Goal: Transaction & Acquisition: Purchase product/service

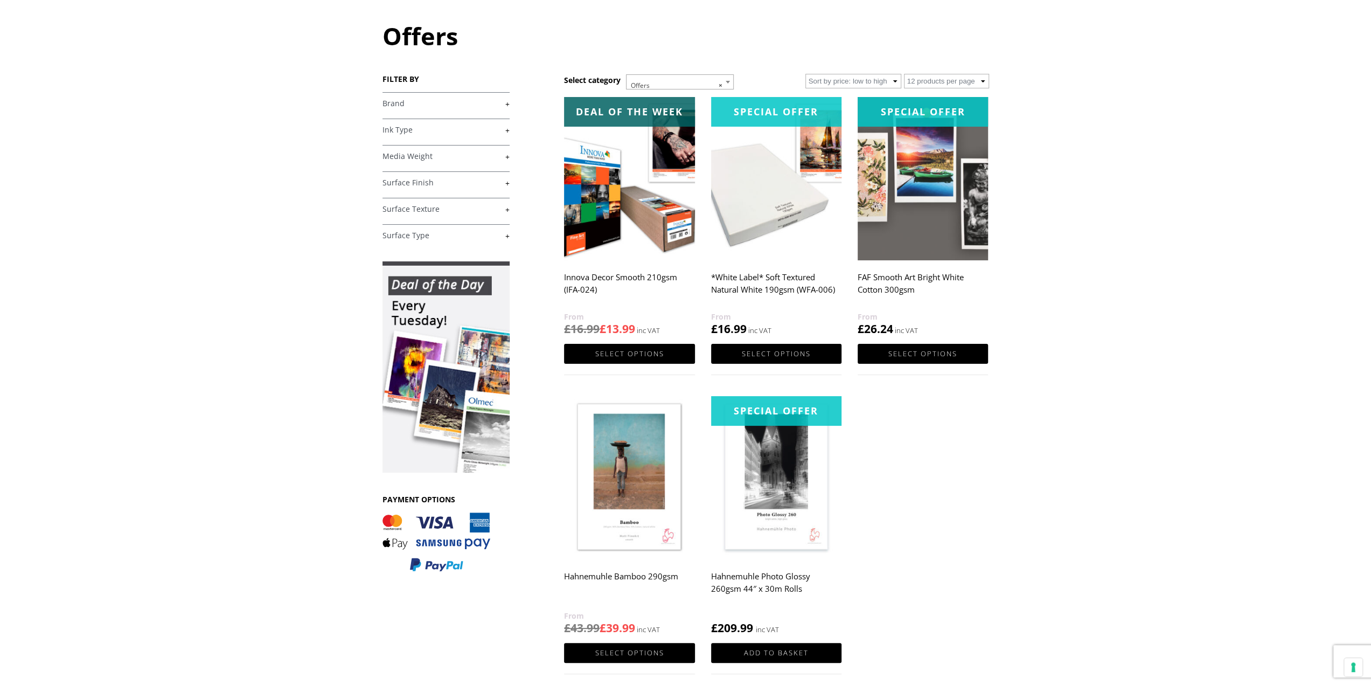
click at [436, 105] on link "+" at bounding box center [445, 104] width 127 height 10
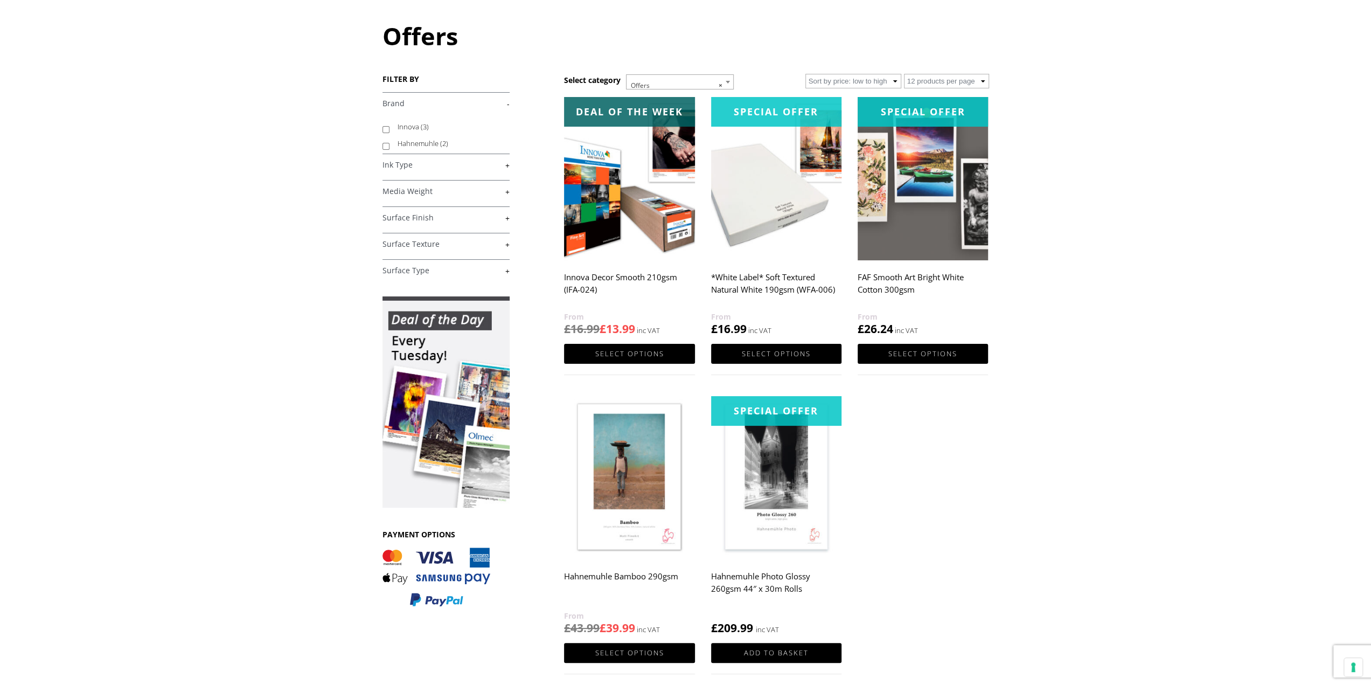
click at [404, 37] on h1 "Offers" at bounding box center [685, 35] width 607 height 33
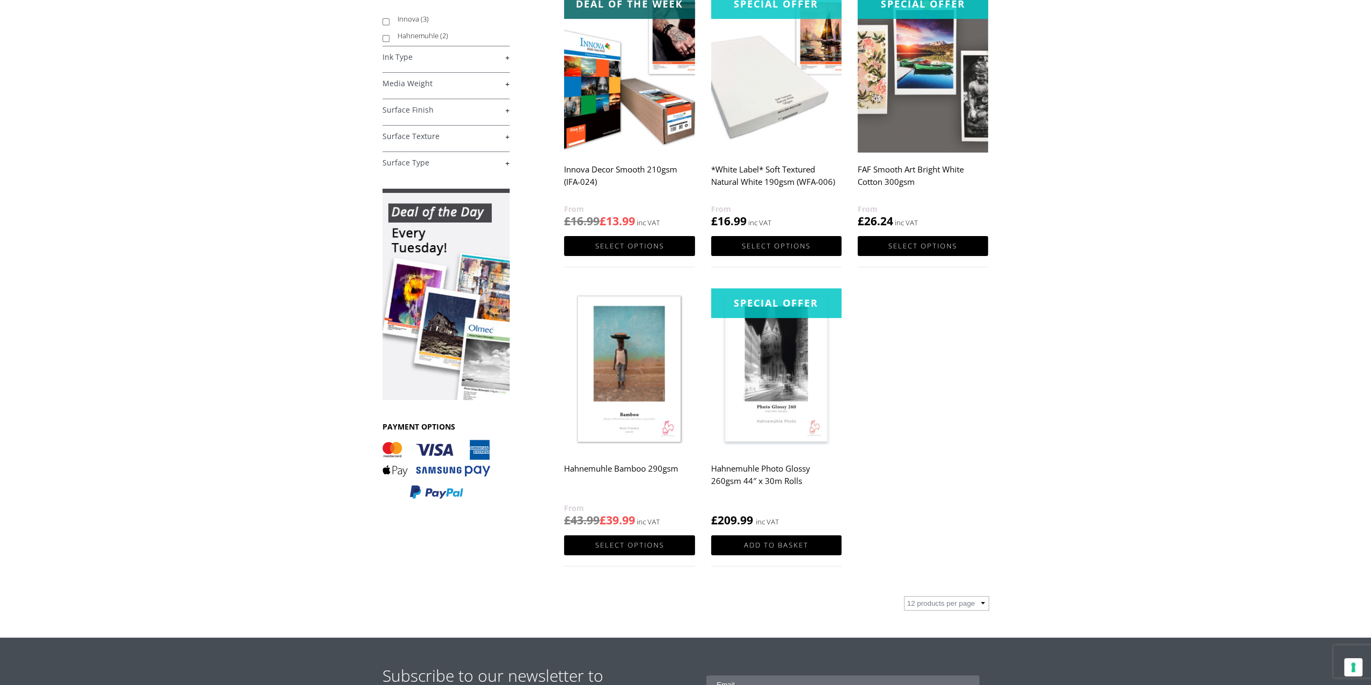
scroll to position [108, 0]
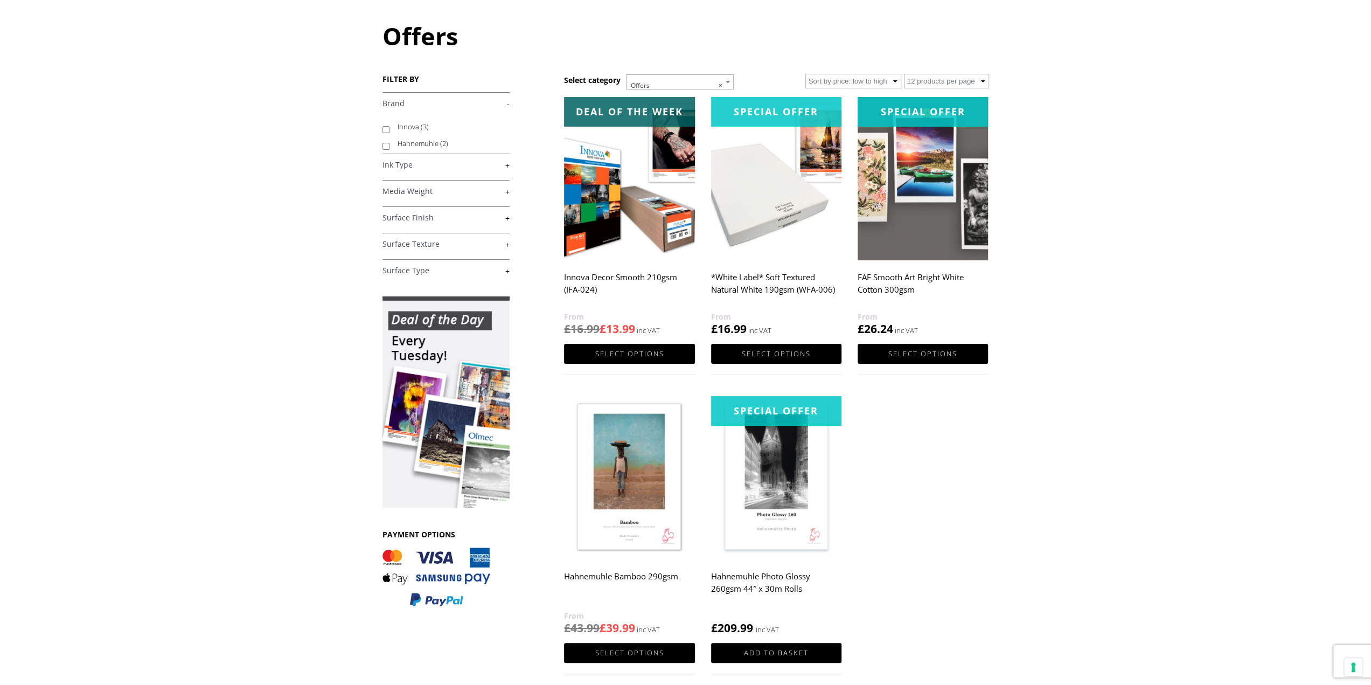
click at [617, 243] on img at bounding box center [629, 178] width 130 height 163
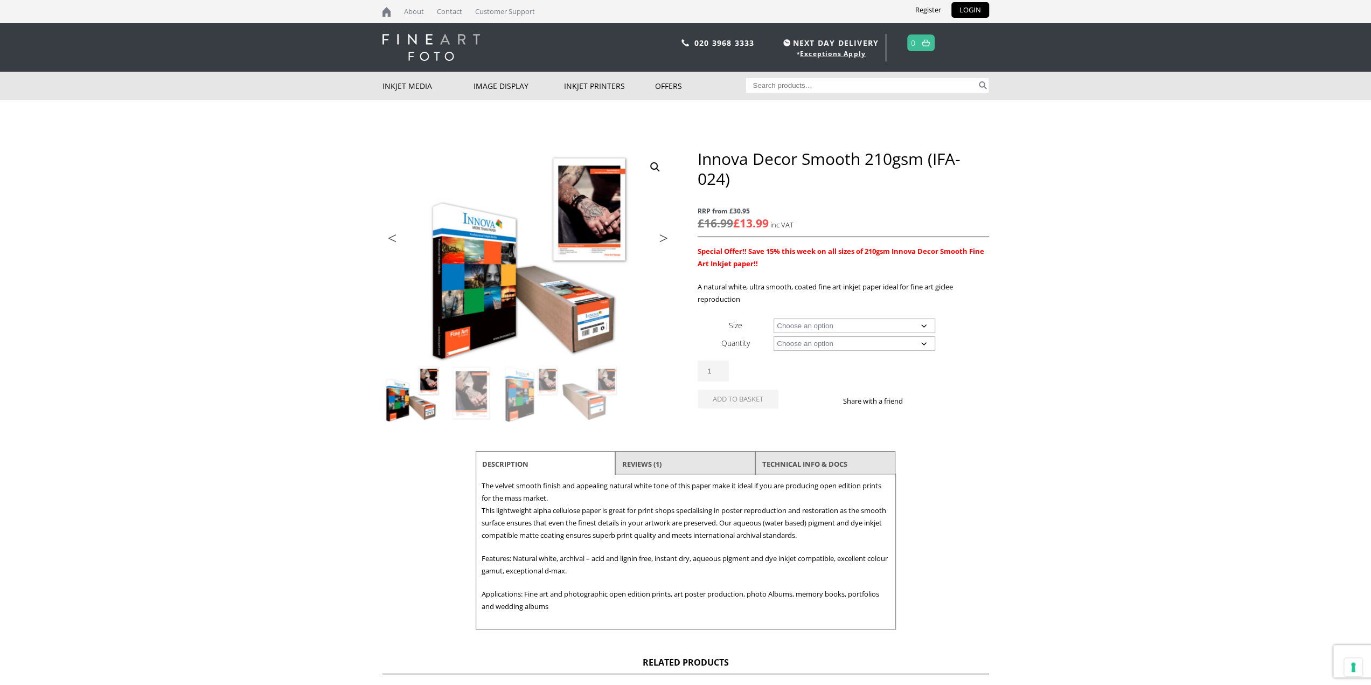
click at [854, 326] on select "Choose an option A4 Sheet A3 Sheet A3+ Sheet A2 Sheet 17" Wide Roll 24" Wide Ro…" at bounding box center [855, 325] width 162 height 15
click at [774, 318] on select "Choose an option A4 Sheet A3 Sheet A3+ Sheet A2 Sheet 17" Wide Roll 24" Wide Ro…" at bounding box center [855, 325] width 162 height 15
select select "a2-sheet"
click at [793, 343] on select "Choose an option 25 Sheets" at bounding box center [855, 343] width 162 height 15
select select "25-sheets"
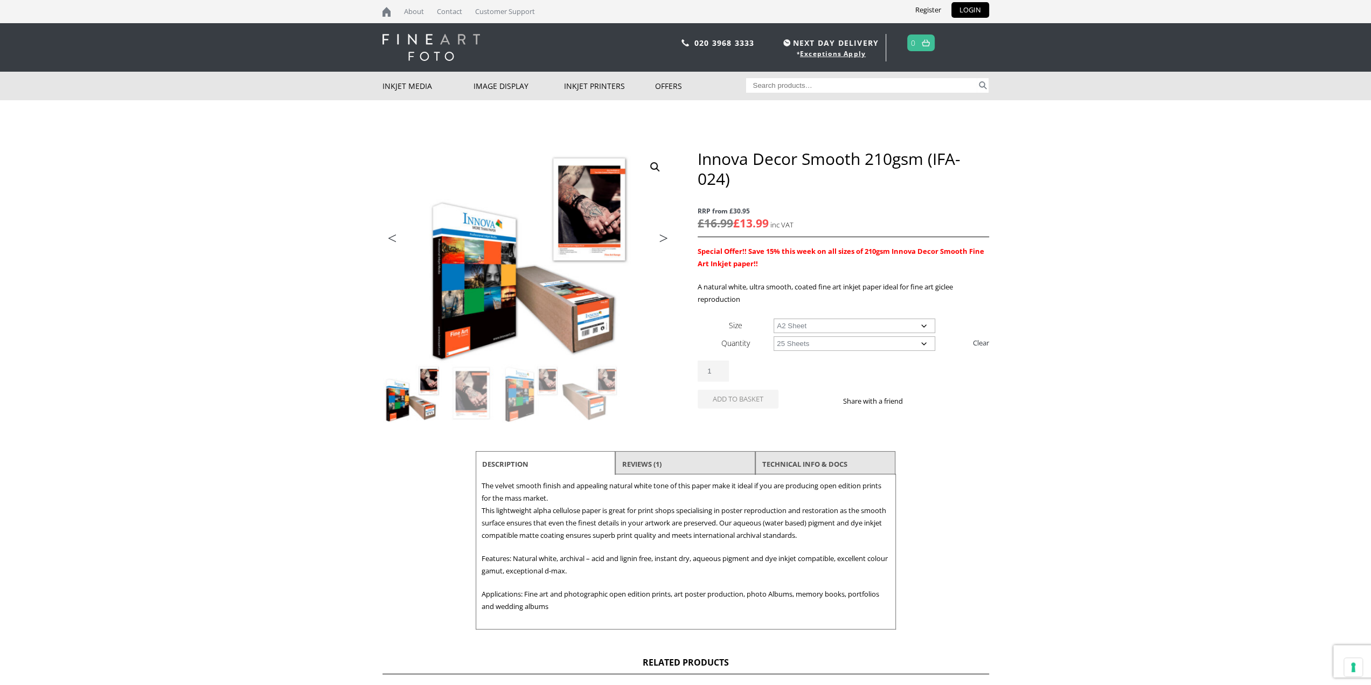
click at [774, 336] on select "Choose an option 25 Sheets" at bounding box center [855, 343] width 162 height 15
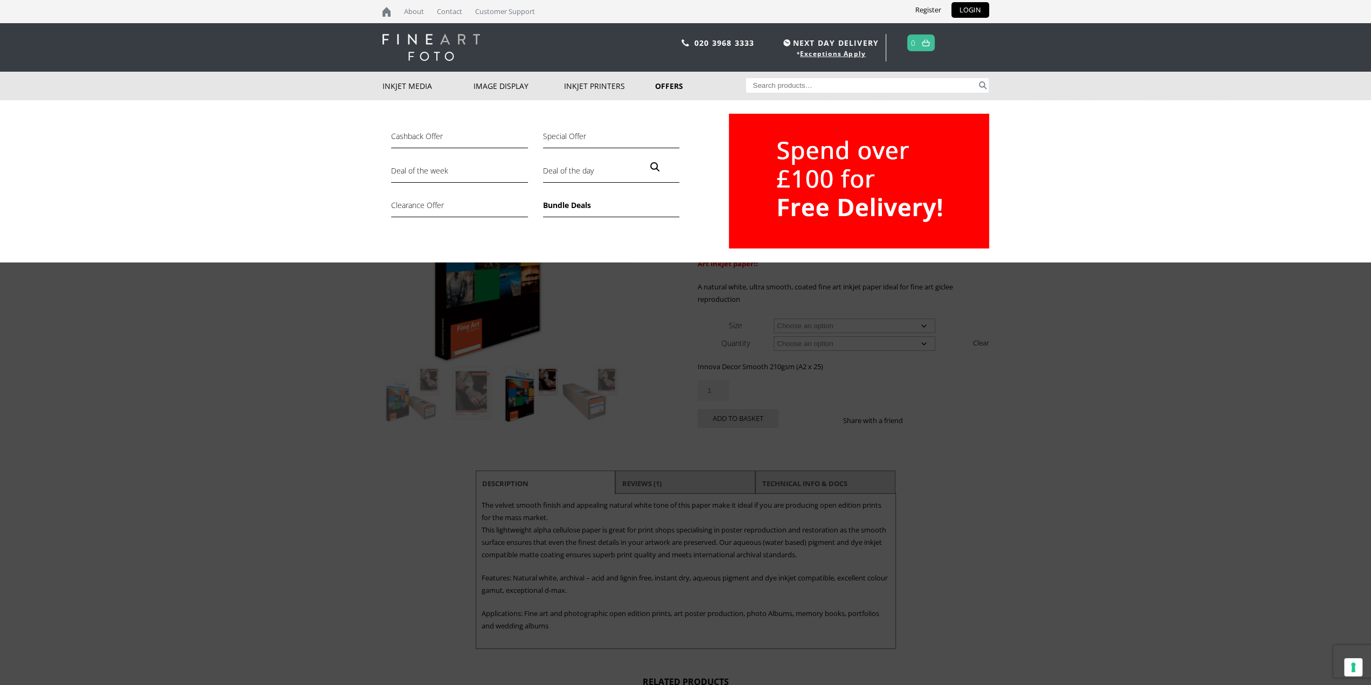
click at [569, 208] on link "Bundle Deals" at bounding box center [611, 208] width 136 height 18
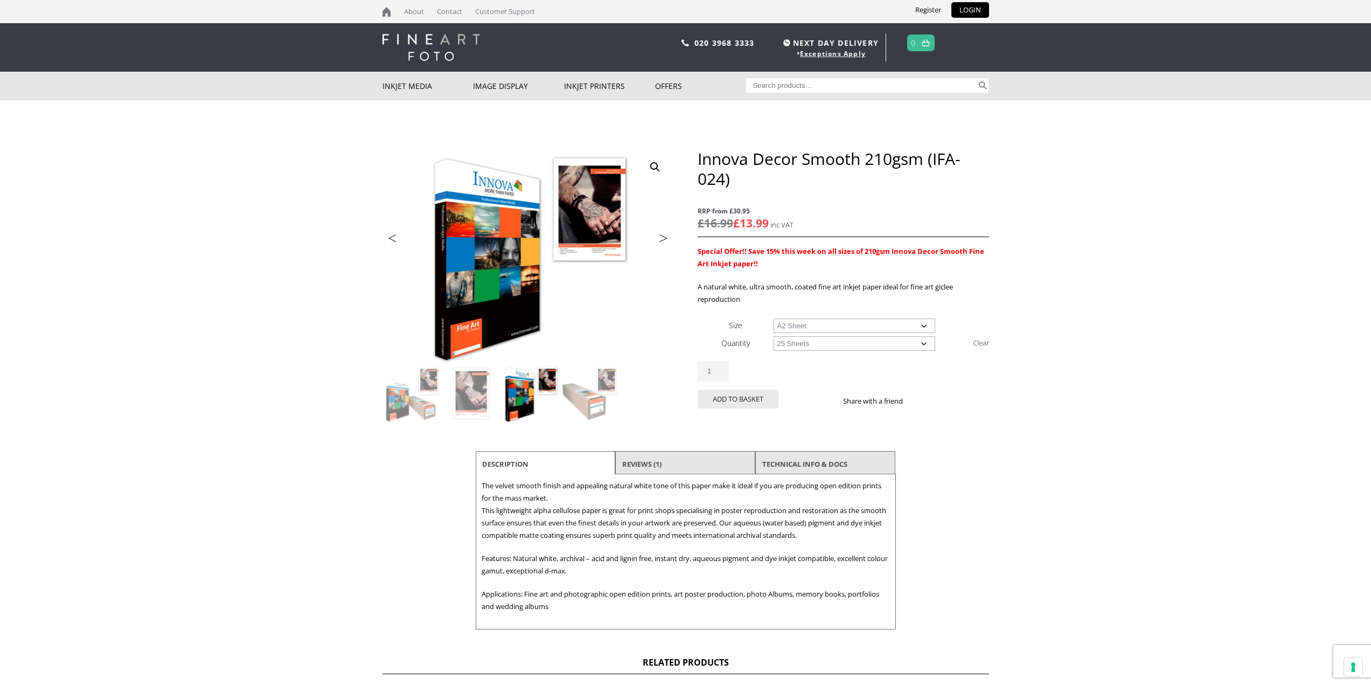
select select "a2-sheet"
select select "25-sheets"
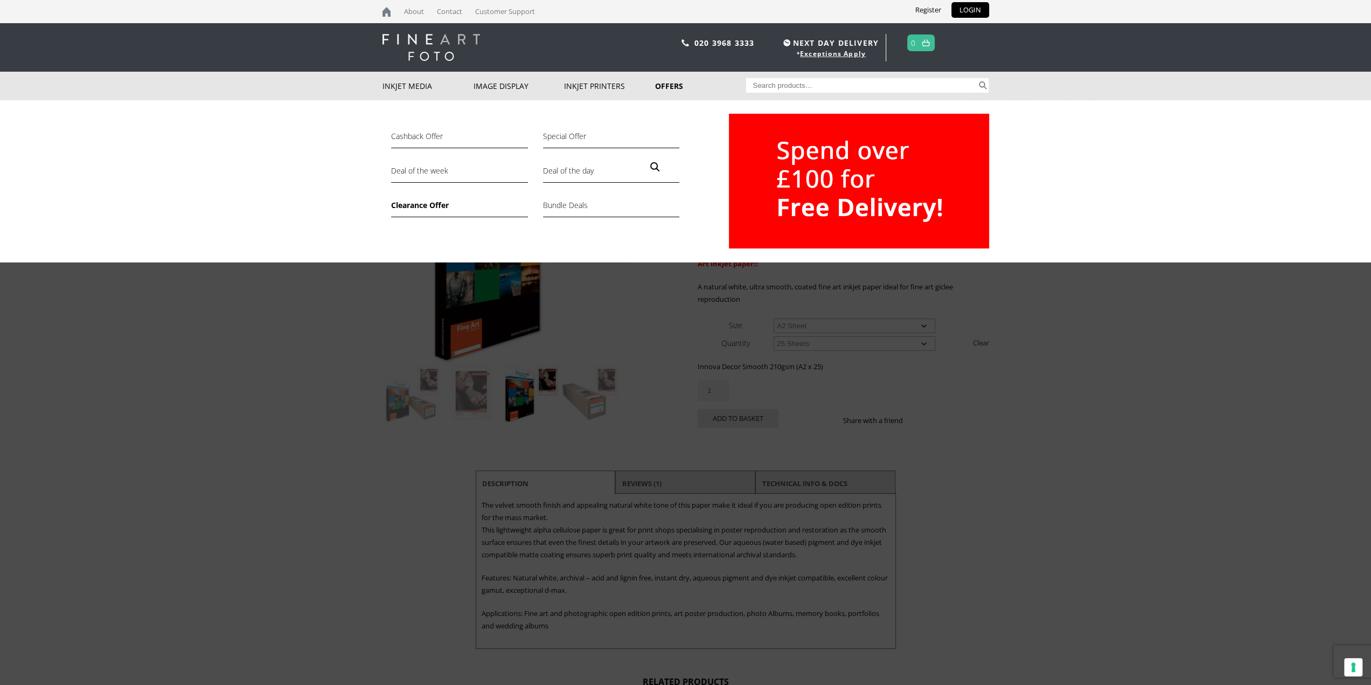
click at [429, 206] on link "Clearance Offer" at bounding box center [459, 208] width 136 height 18
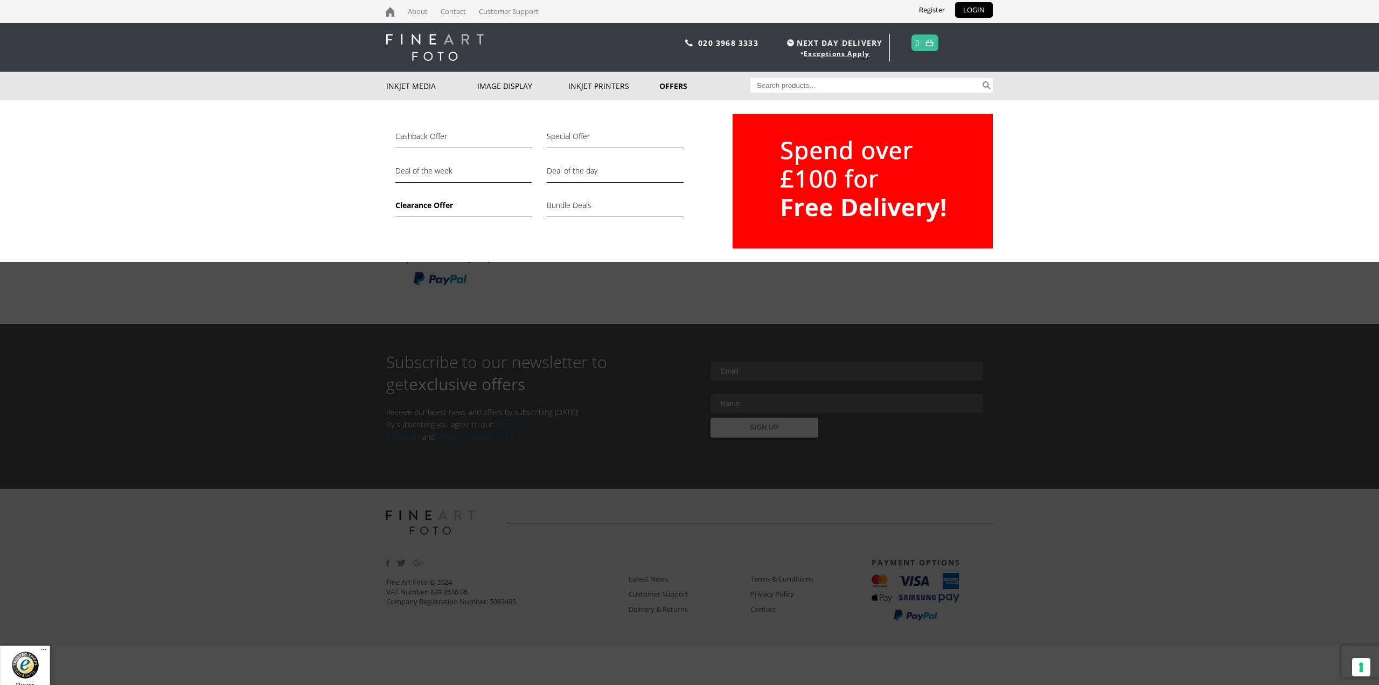
click at [684, 85] on link "Offers" at bounding box center [704, 86] width 91 height 29
click at [580, 166] on link "Deal of the day" at bounding box center [615, 173] width 136 height 18
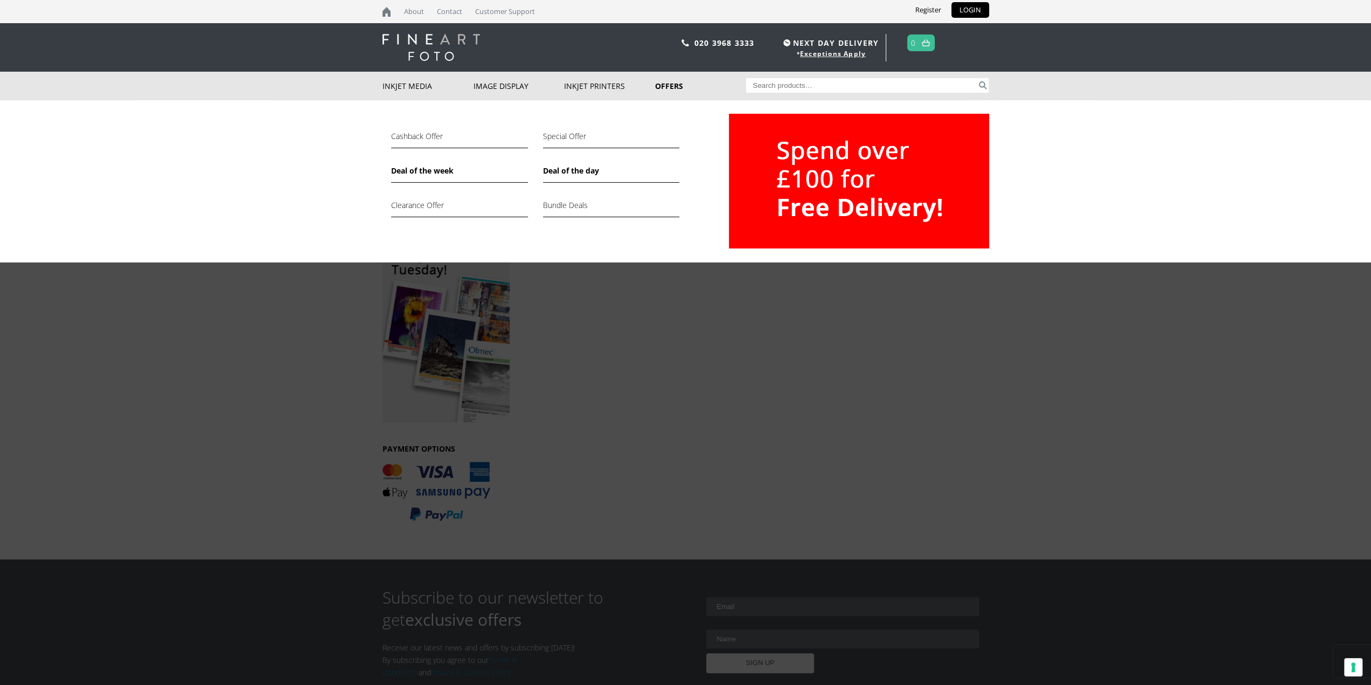
click at [430, 170] on link "Deal of the week" at bounding box center [459, 173] width 136 height 18
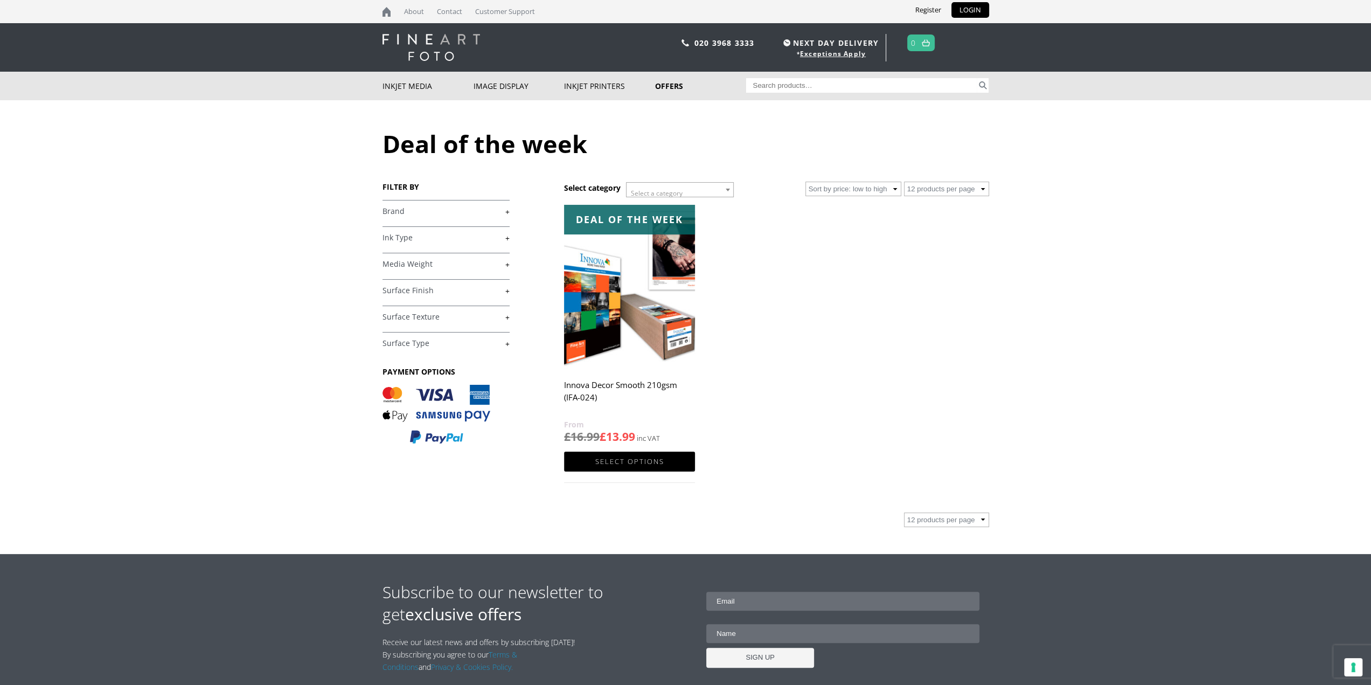
click at [401, 210] on link "+" at bounding box center [445, 211] width 127 height 10
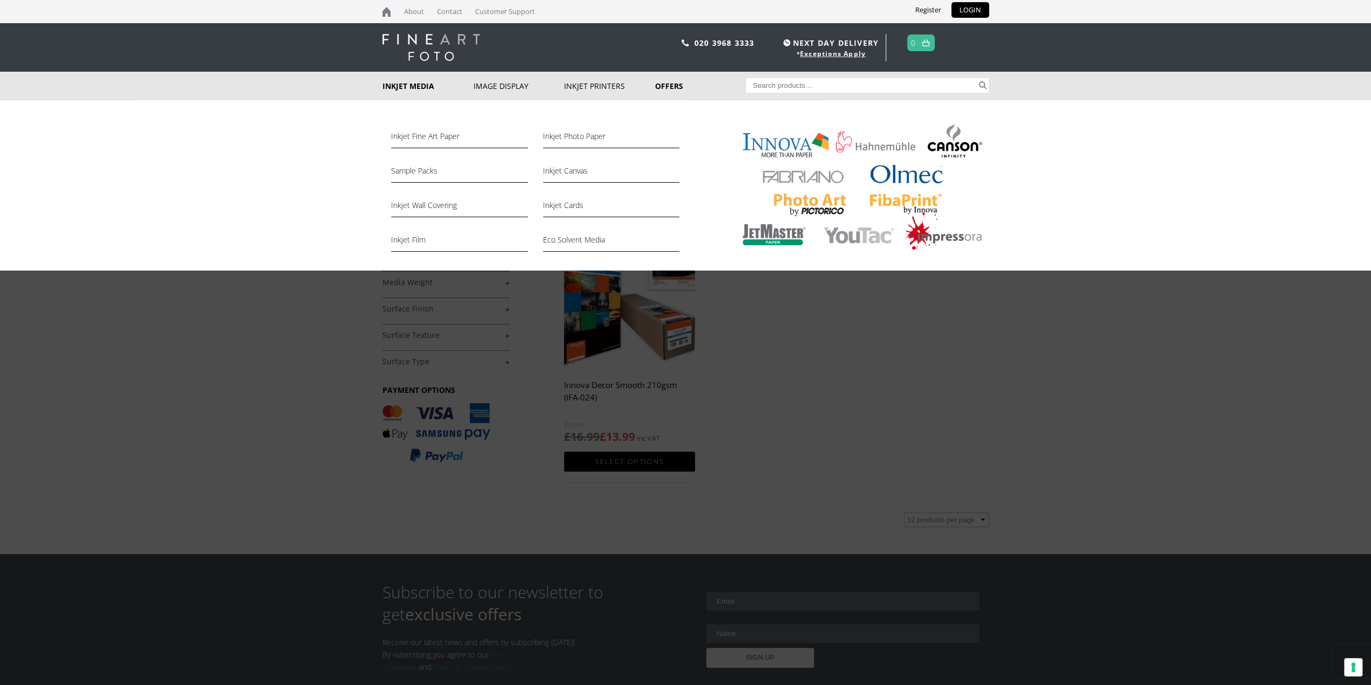
click at [784, 147] on img at bounding box center [859, 189] width 260 height 135
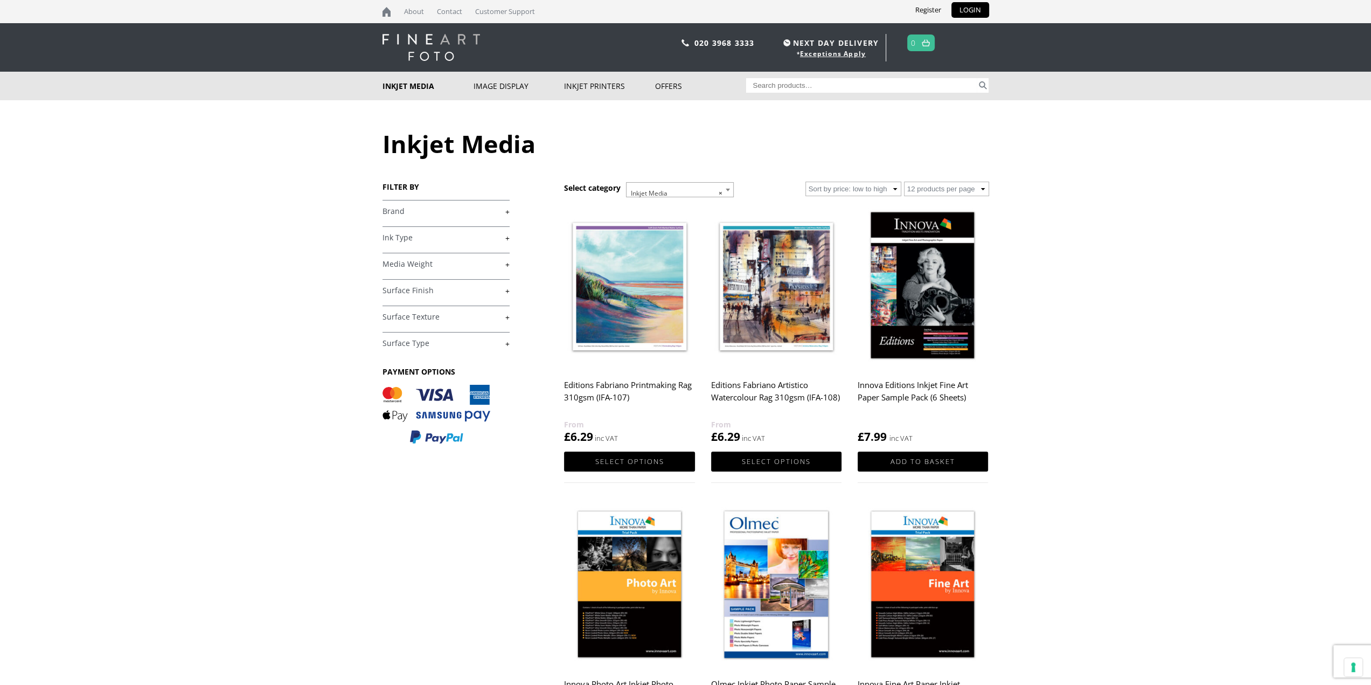
click at [501, 213] on link "+" at bounding box center [445, 211] width 127 height 10
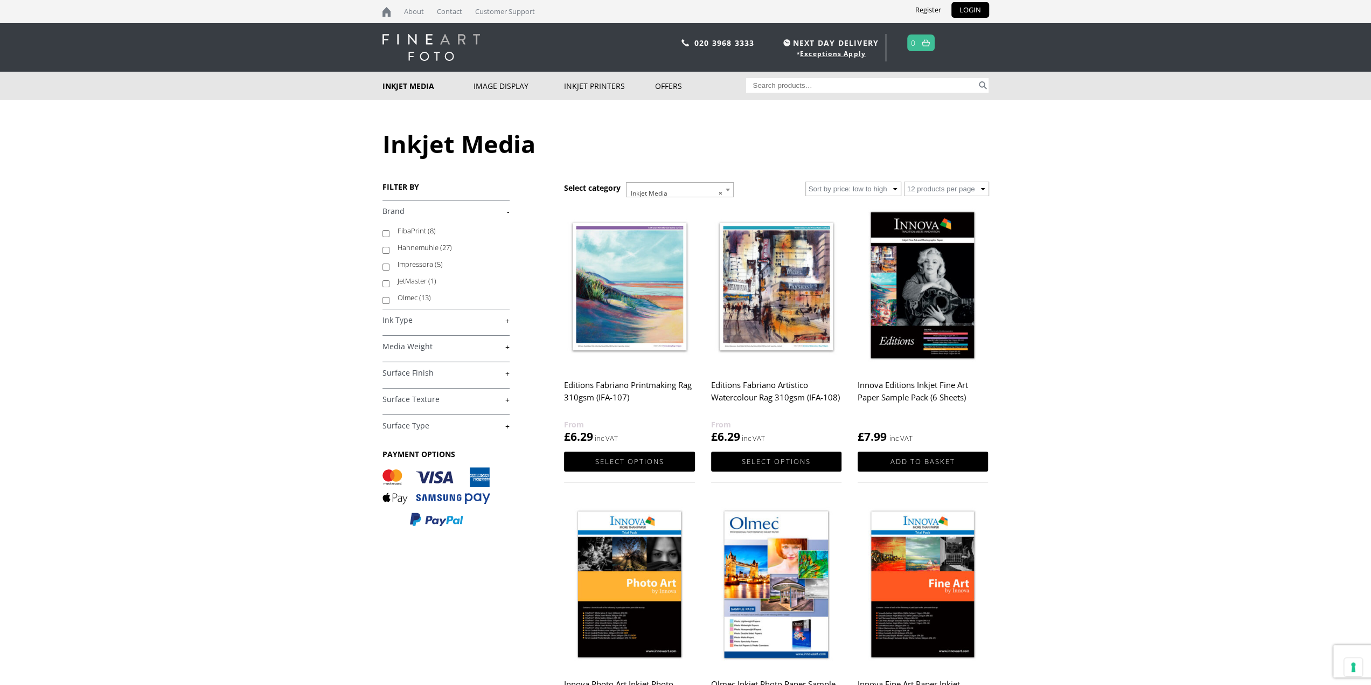
scroll to position [69, 0]
click at [652, 324] on img at bounding box center [629, 286] width 130 height 163
click at [654, 305] on img at bounding box center [629, 286] width 130 height 163
click at [634, 458] on link "Select options" at bounding box center [629, 461] width 130 height 20
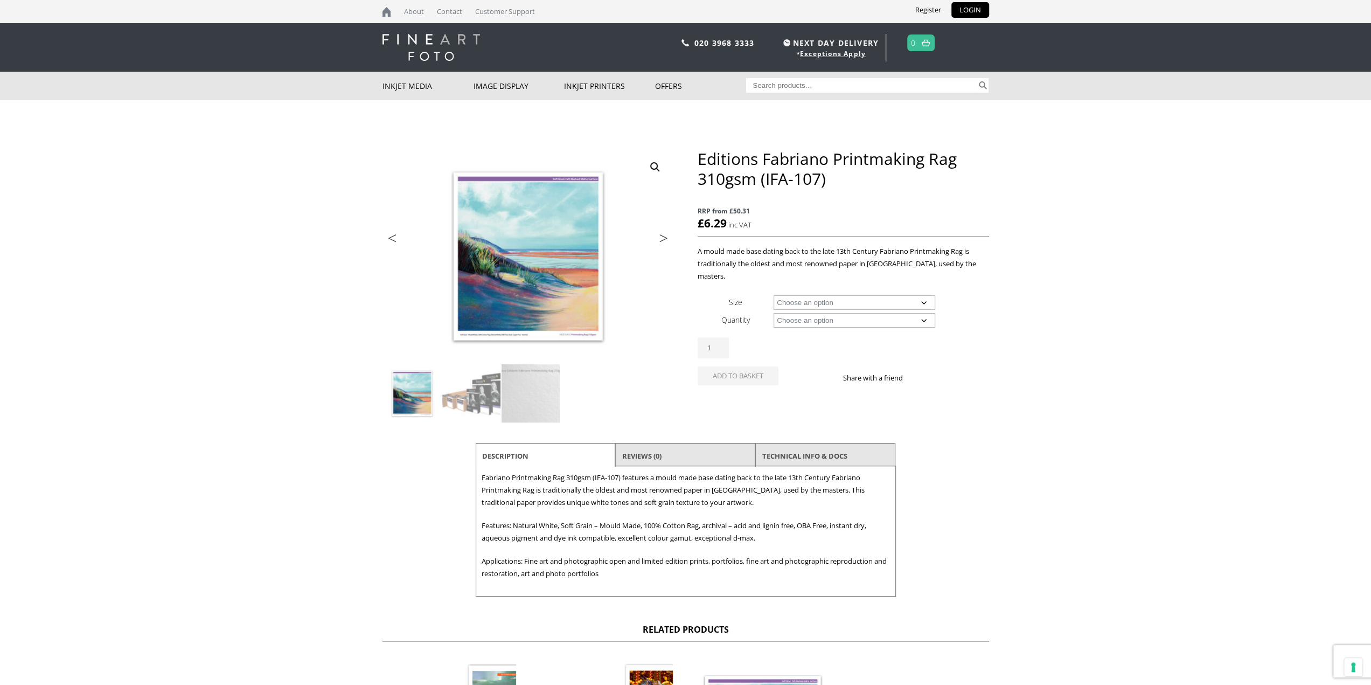
click at [827, 295] on select "Choose an option A4 Sheet A3 Sheet A3+ Sheet A2 Sheet 17" Wide Roll 24" Wide Ro…" at bounding box center [855, 302] width 162 height 15
click at [774, 295] on select "Choose an option A4 Sheet A3 Sheet A3+ Sheet A2 Sheet 17" Wide Roll 24" Wide Ro…" at bounding box center [855, 302] width 162 height 15
select select "a2-sheet"
click at [818, 313] on select "Choose an option 25 Sheets" at bounding box center [855, 320] width 162 height 15
select select "25-sheets"
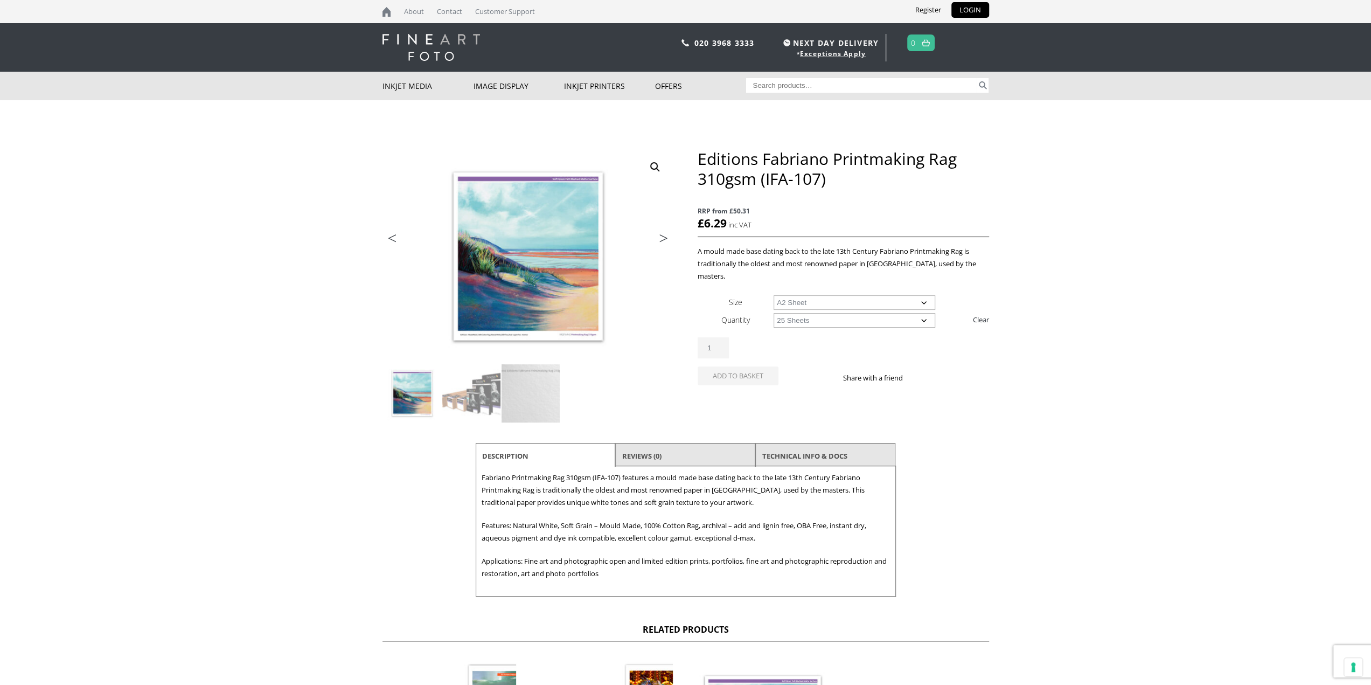
click at [774, 313] on select "Choose an option 25 Sheets" at bounding box center [855, 320] width 162 height 15
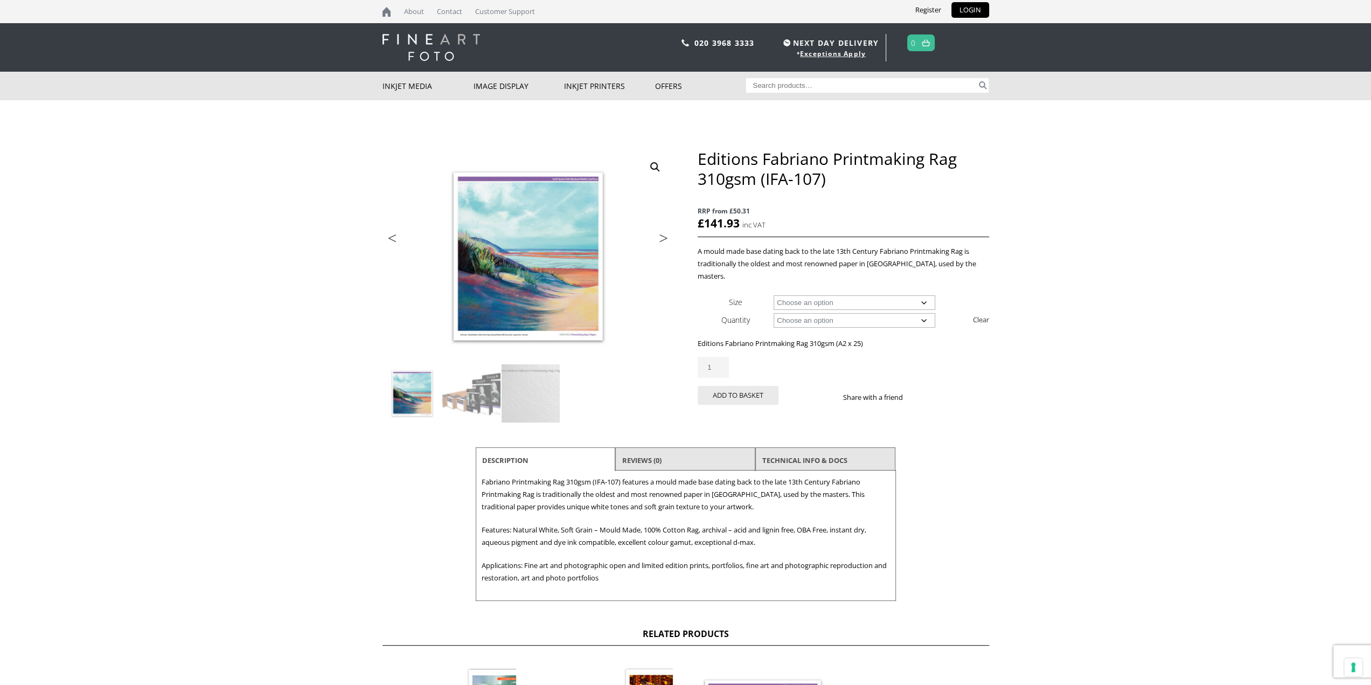
click at [879, 295] on select "Choose an option A4 Sheet A3 Sheet A3+ Sheet A2 Sheet" at bounding box center [855, 302] width 162 height 15
click at [774, 295] on select "Choose an option A4 Sheet A3 Sheet A3+ Sheet A2 Sheet" at bounding box center [855, 302] width 162 height 15
select select "a4-sheet"
click at [844, 313] on select "Choose an option 25 Sheets 5 Sheet Test Pack" at bounding box center [855, 320] width 162 height 15
select select "5-sheet-test-pack"
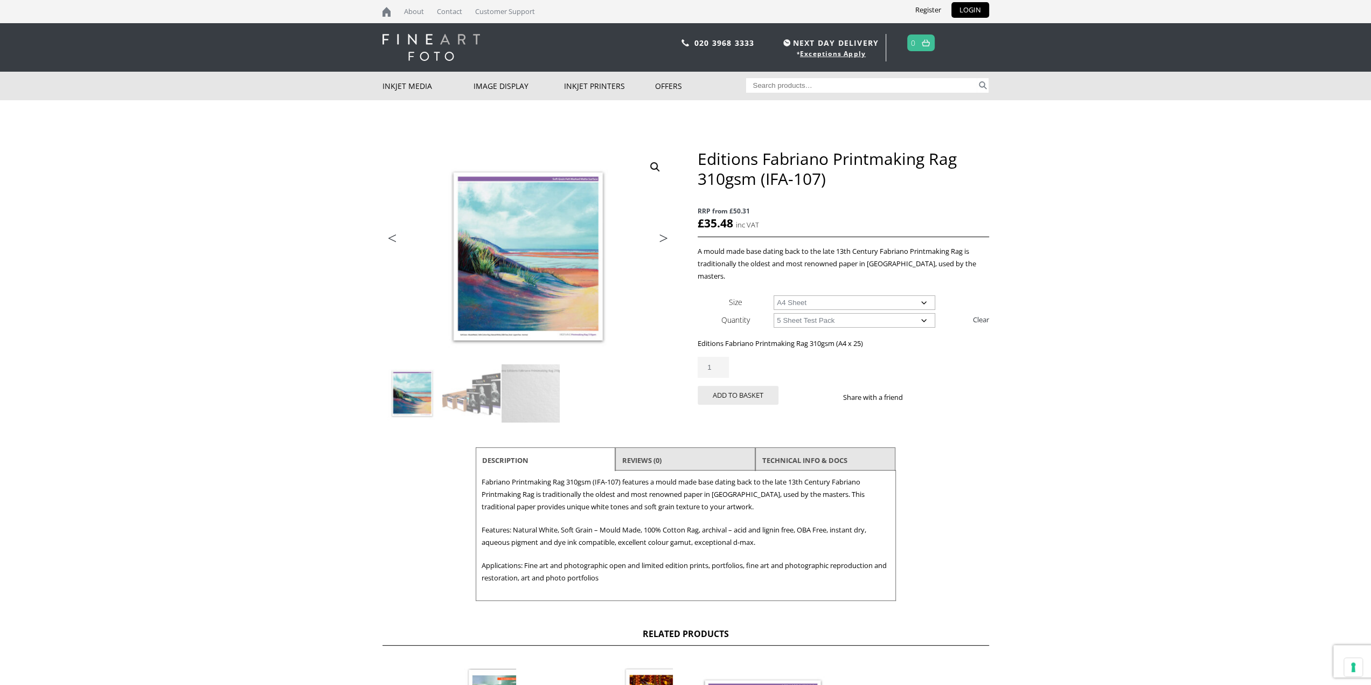
click at [774, 313] on select "Choose an option 25 Sheets 5 Sheet Test Pack" at bounding box center [855, 320] width 162 height 15
click at [843, 295] on select "Choose an option A4 Sheet" at bounding box center [855, 302] width 162 height 15
click at [841, 295] on select "Choose an option A4 Sheet" at bounding box center [855, 302] width 162 height 15
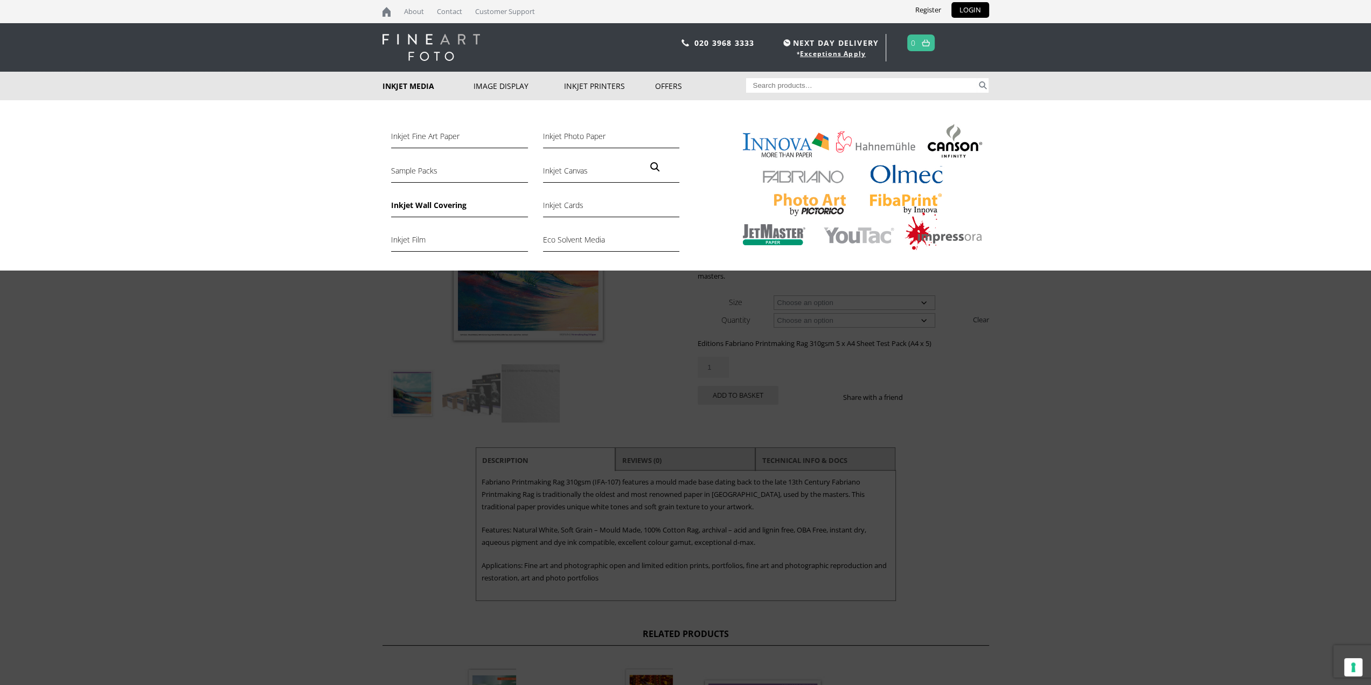
click at [431, 206] on link "Inkjet Wall Covering" at bounding box center [459, 208] width 136 height 18
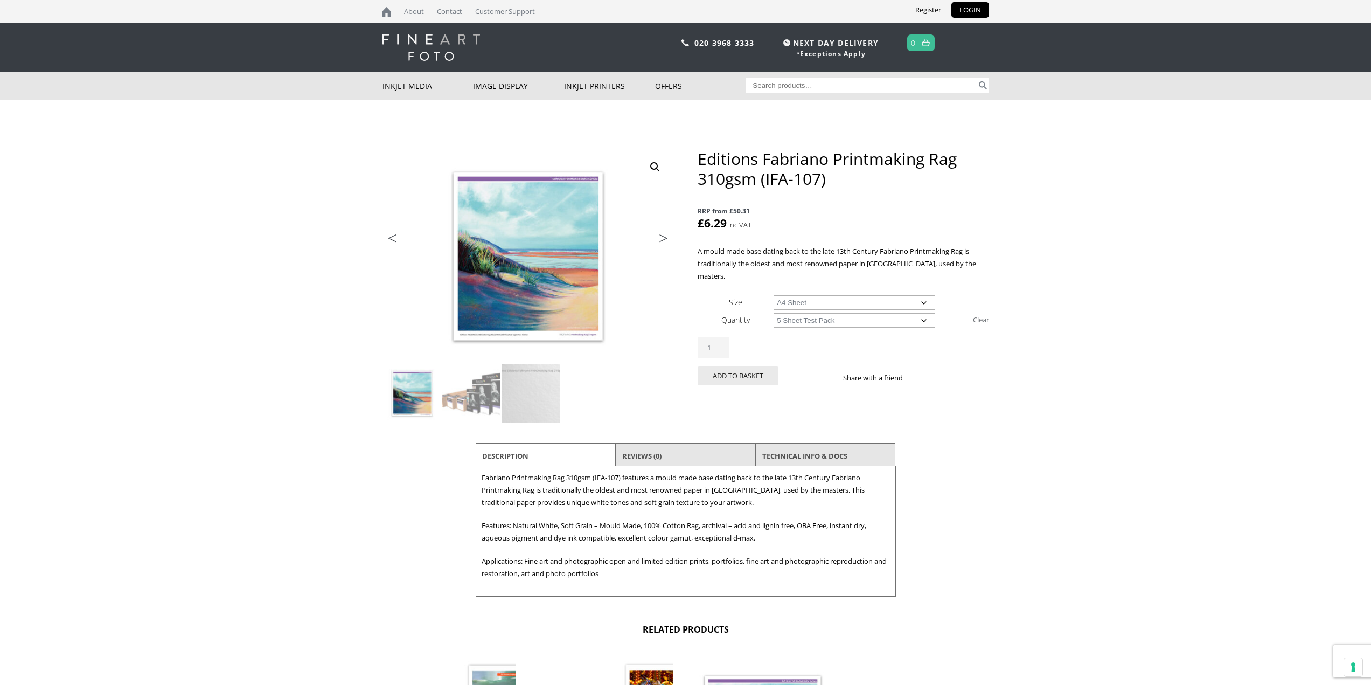
select select "a4-sheet"
select select "5-sheet-test-pack"
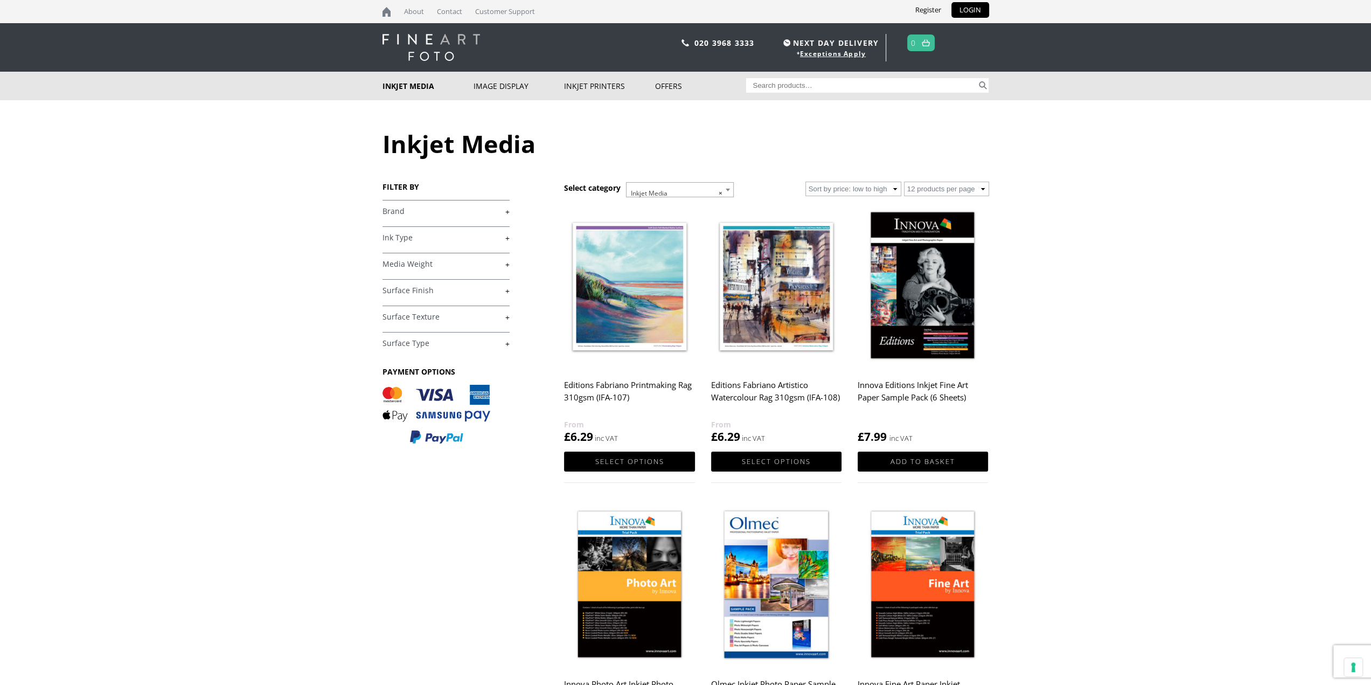
click at [435, 291] on link "+" at bounding box center [445, 291] width 127 height 10
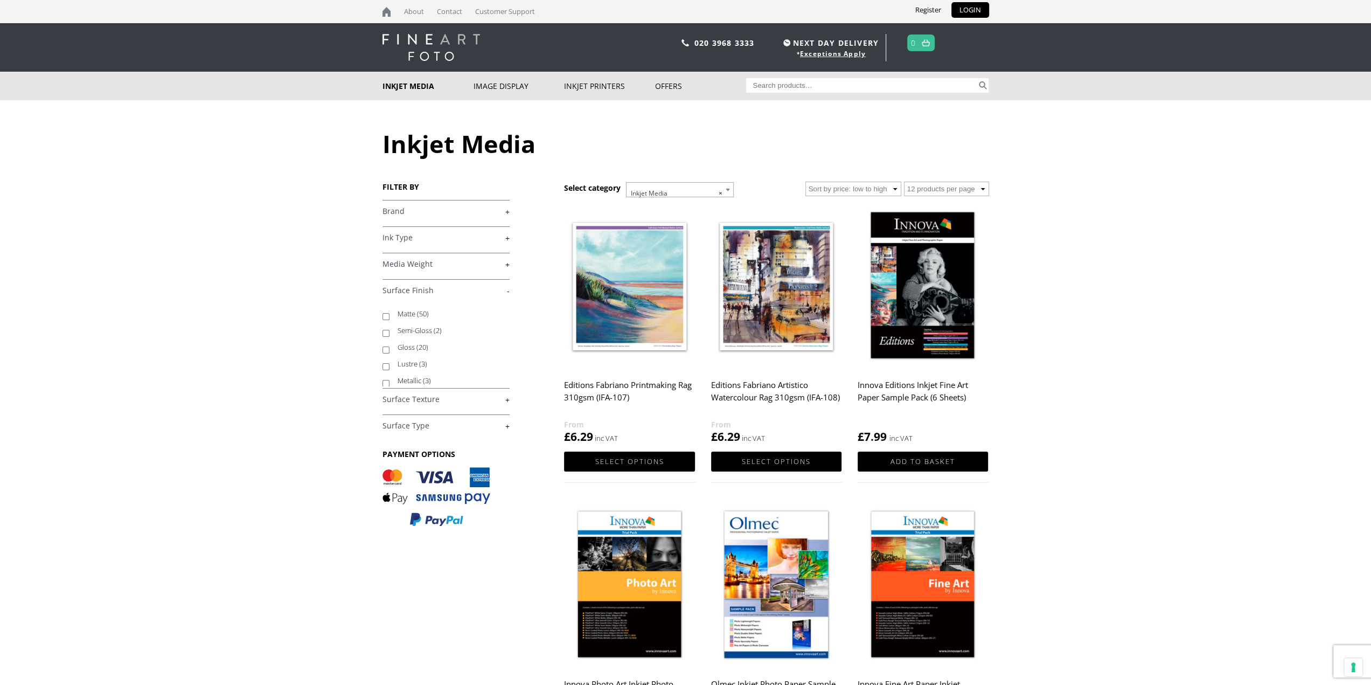
click at [398, 314] on label "Matte (50)" at bounding box center [449, 313] width 102 height 17
click at [389, 314] on input "Matte (50)" at bounding box center [385, 316] width 7 height 7
checkbox input "true"
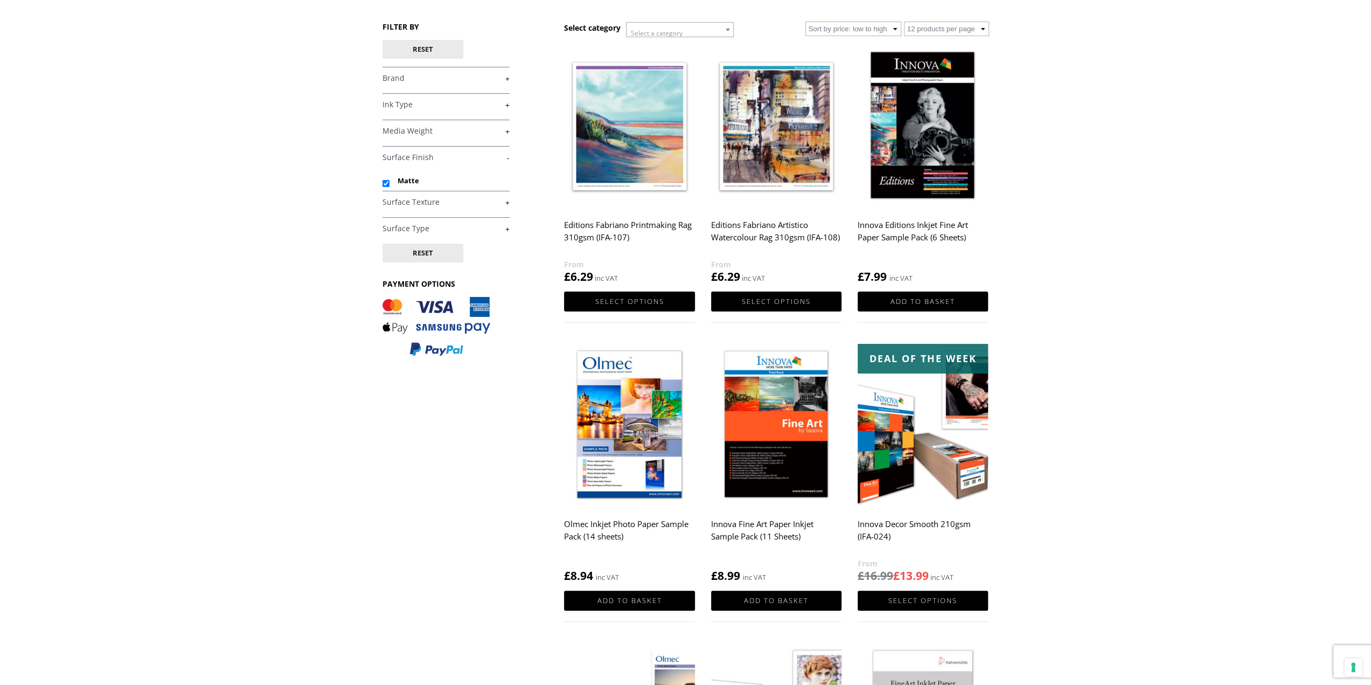
scroll to position [162, 0]
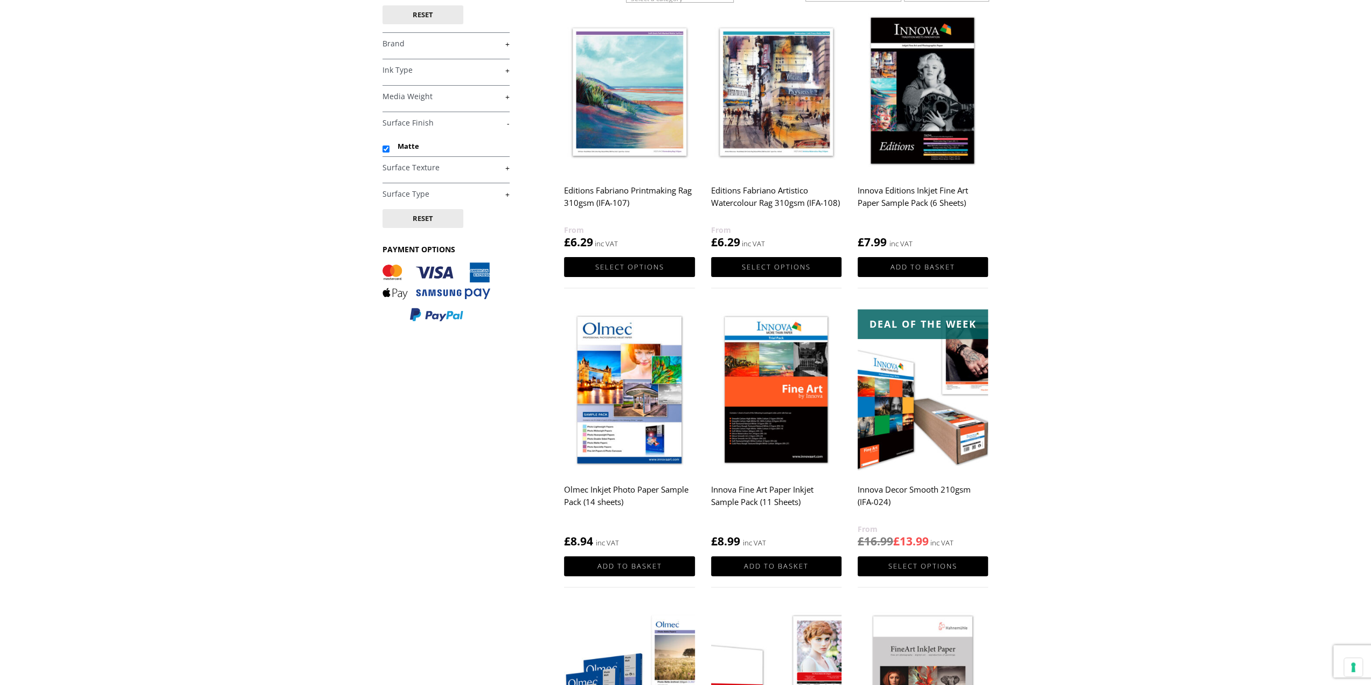
click at [492, 189] on link "+" at bounding box center [445, 194] width 127 height 10
click at [492, 189] on link "-" at bounding box center [445, 194] width 127 height 10
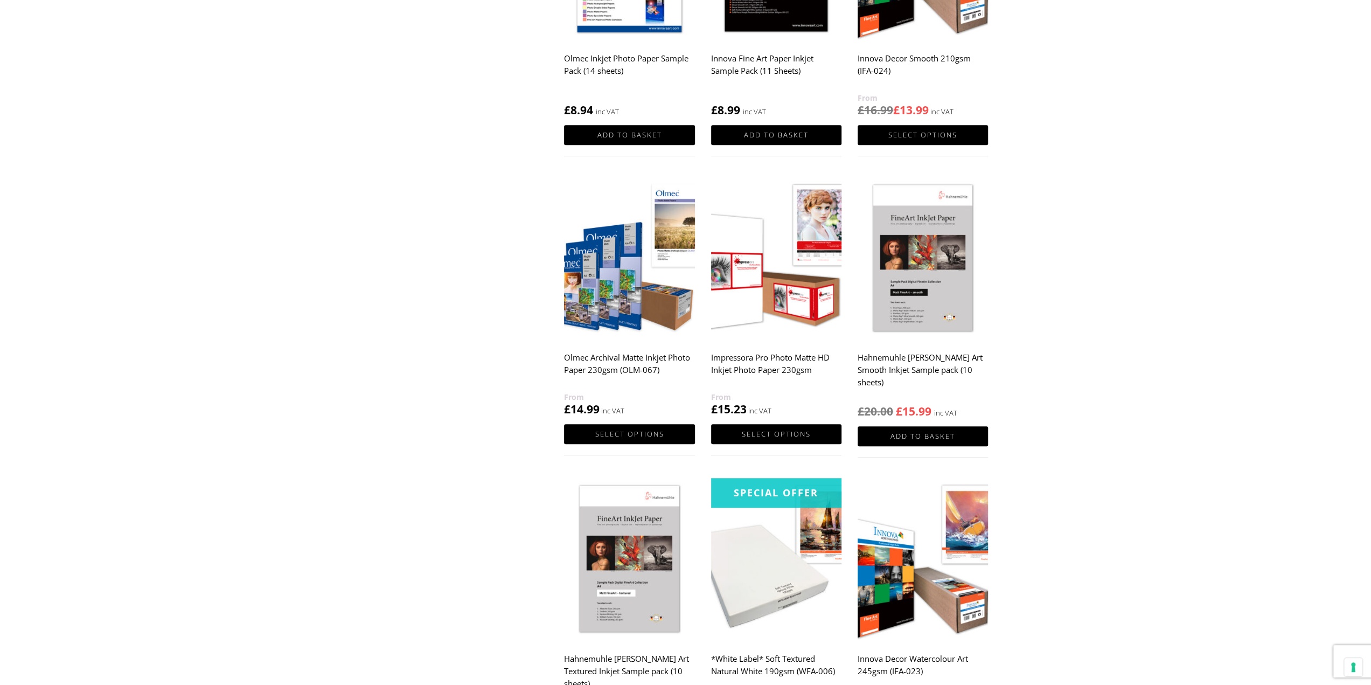
scroll to position [808, 0]
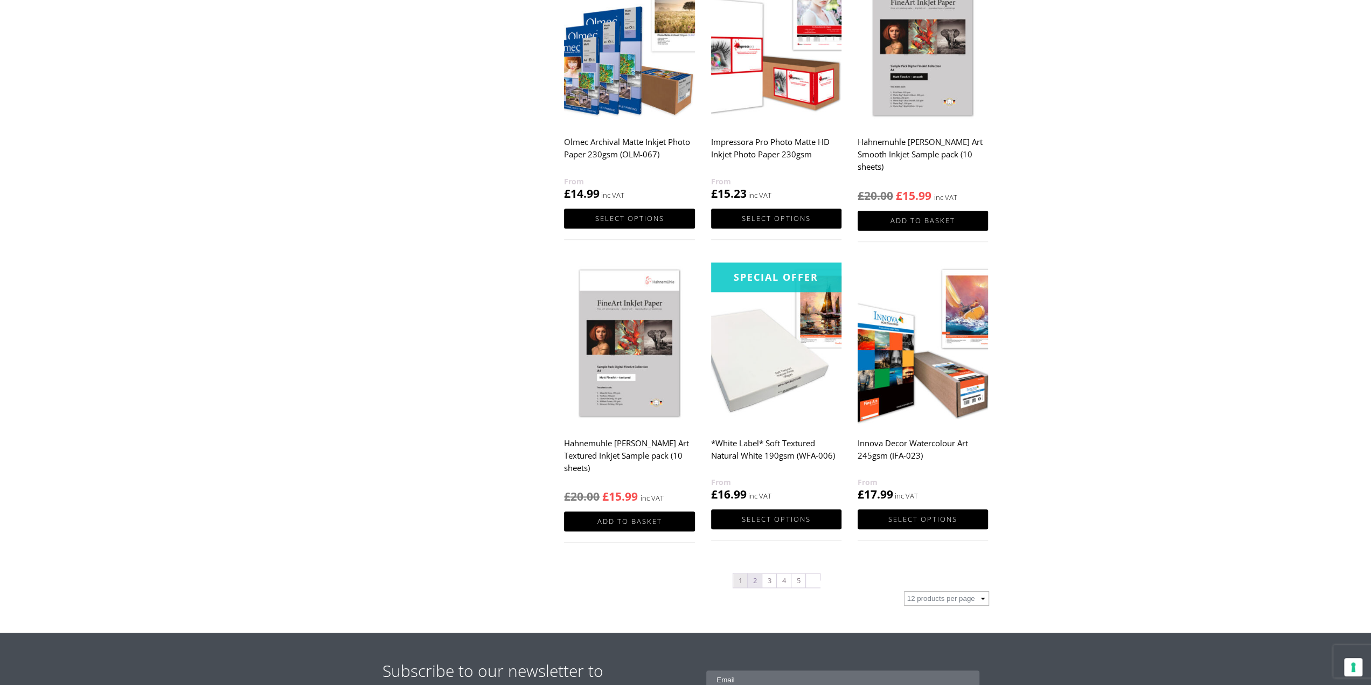
click at [755, 583] on link "2" at bounding box center [755, 580] width 14 height 14
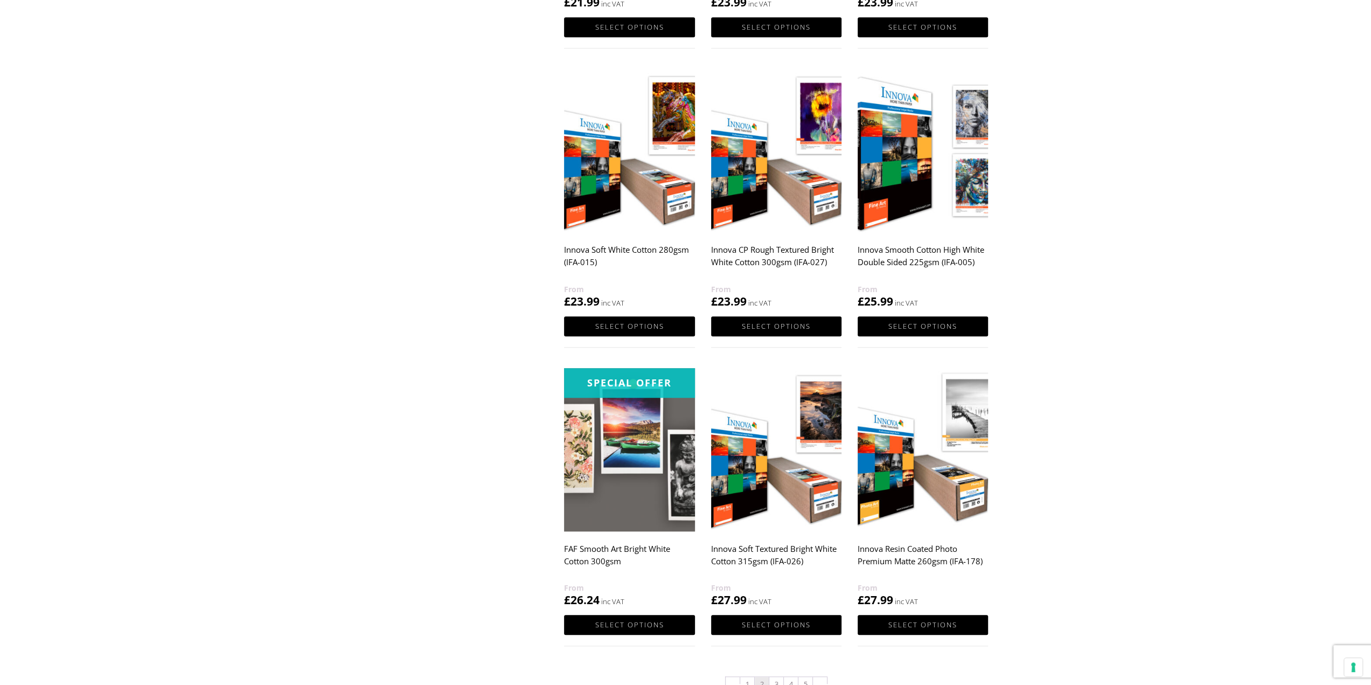
scroll to position [916, 0]
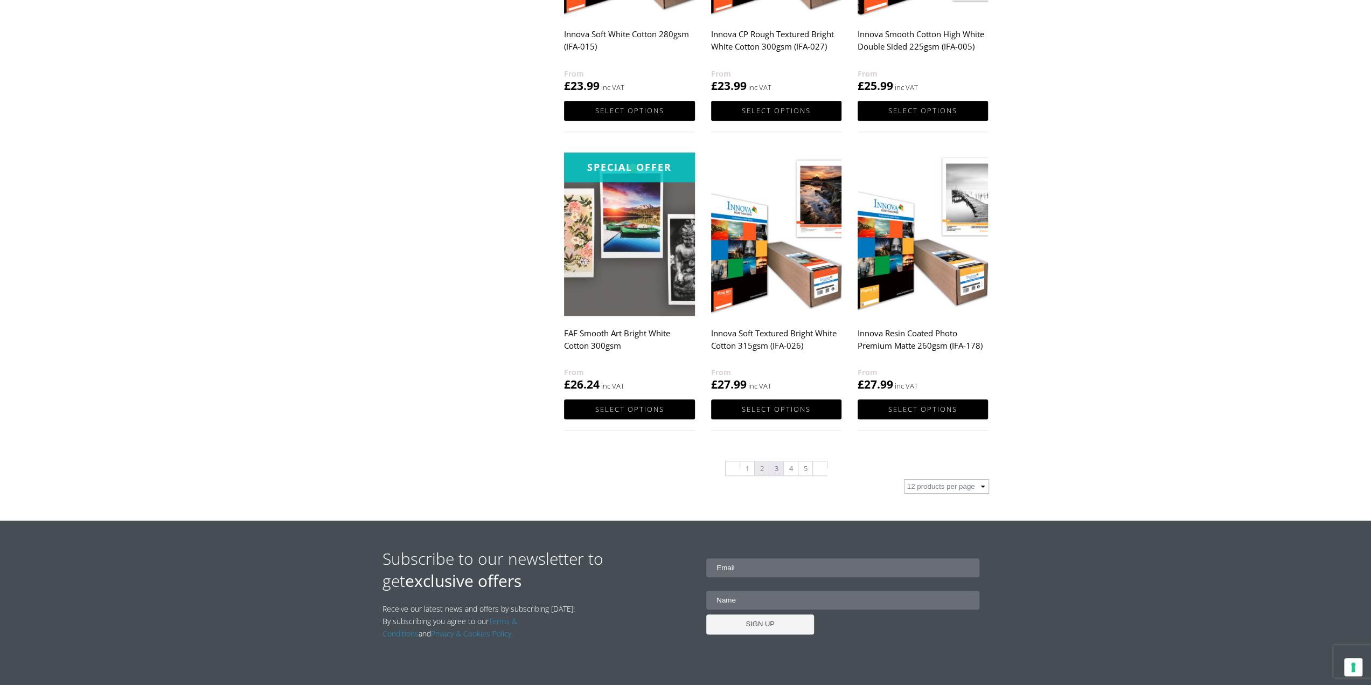
click at [776, 472] on link "3" at bounding box center [776, 468] width 14 height 14
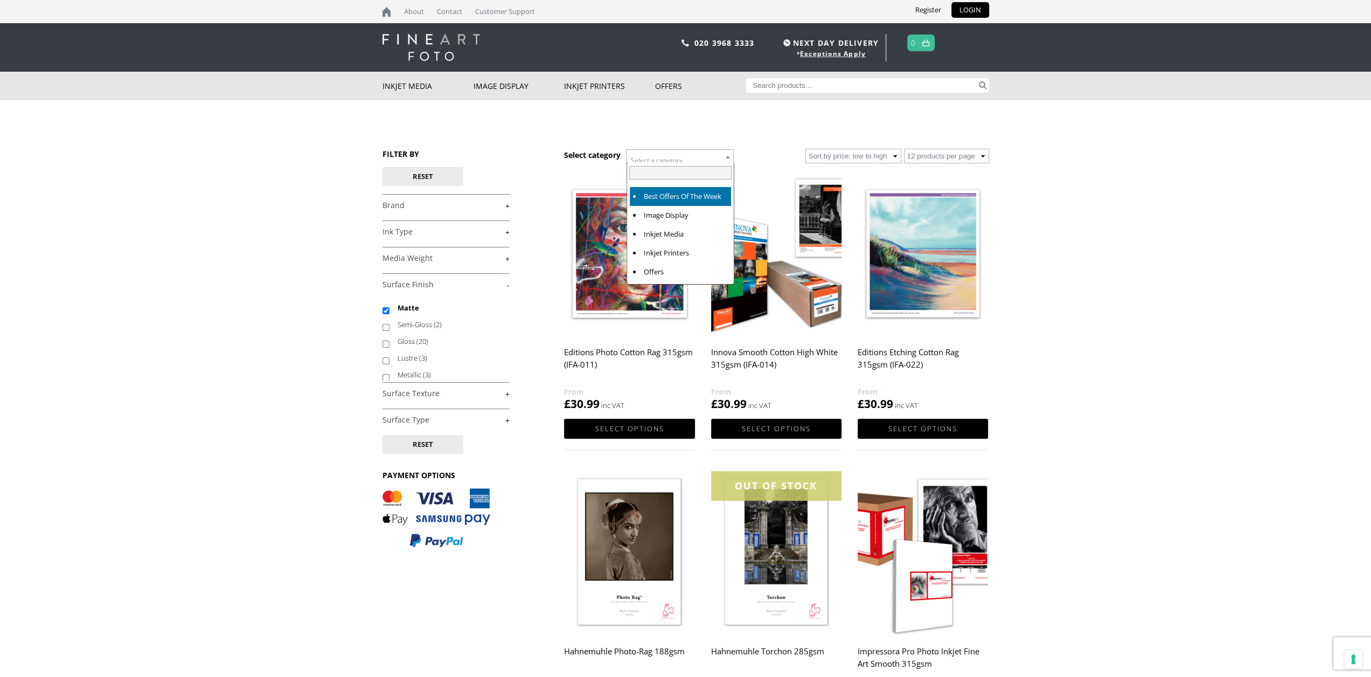
click at [711, 157] on span "Select a category" at bounding box center [680, 161] width 107 height 22
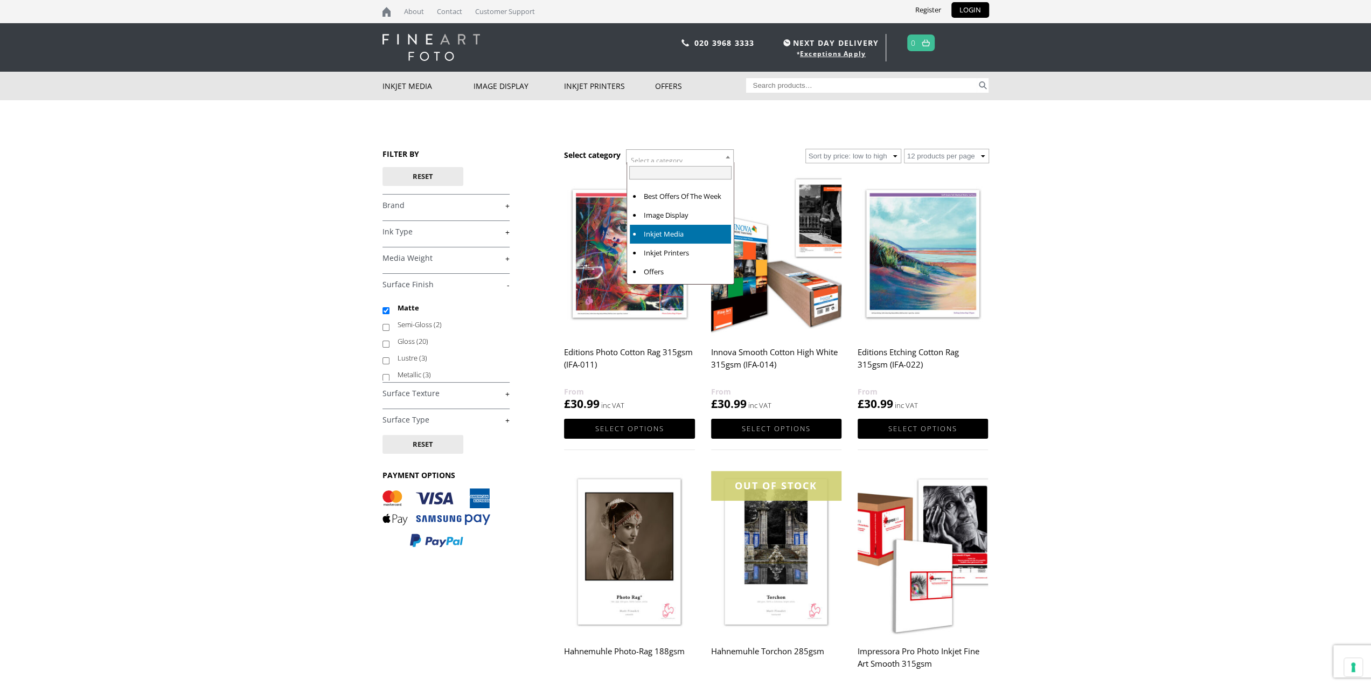
click at [810, 85] on input "Search for:" at bounding box center [861, 85] width 231 height 15
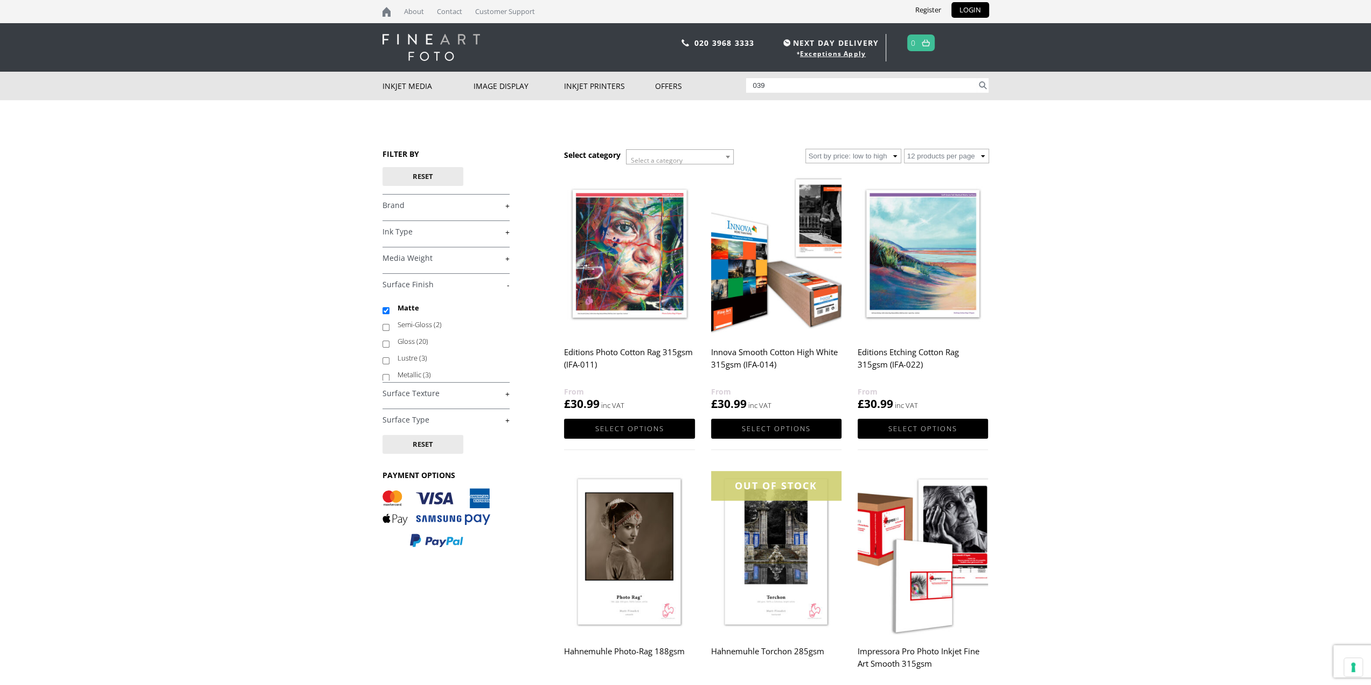
type input "039"
click at [977, 78] on button "Search" at bounding box center [983, 85] width 12 height 15
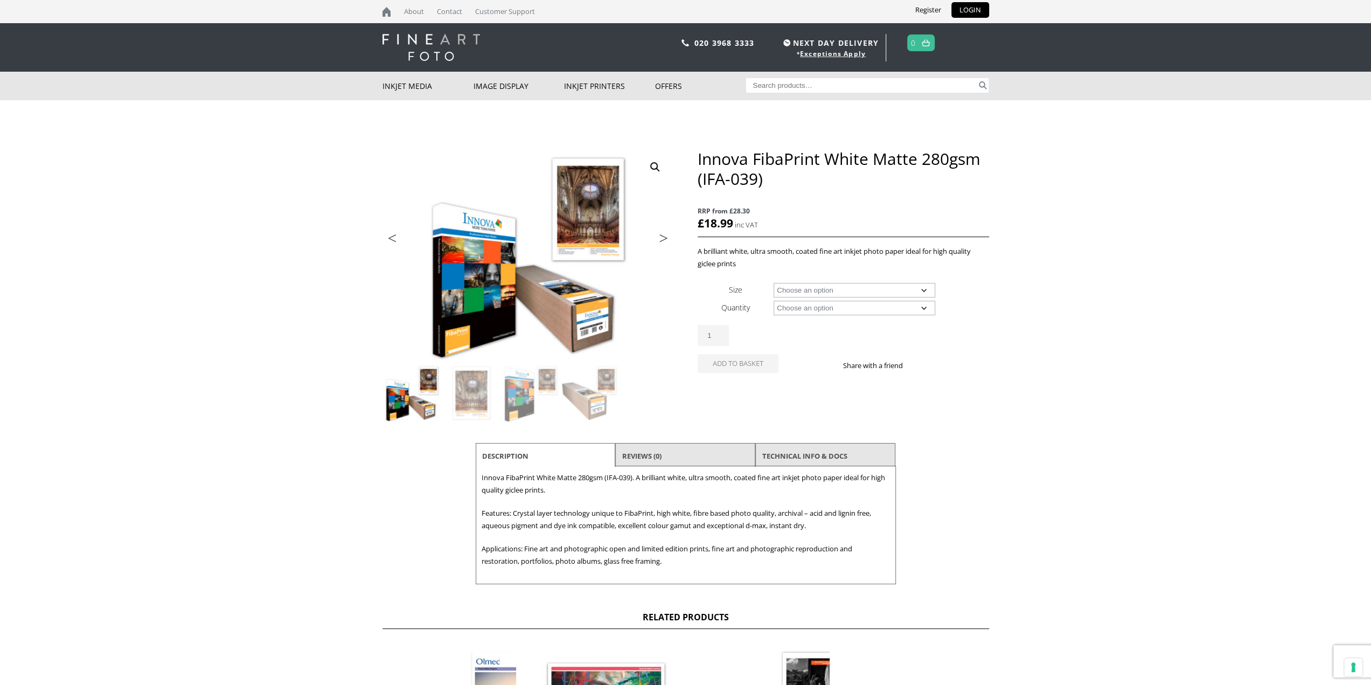
click at [853, 294] on select "Choose an option A4 Sheet A3 Sheet A3+ Sheet A2 Sheet 17" Wide Roll 24" Wide Ro…" at bounding box center [855, 290] width 162 height 15
click at [774, 283] on select "Choose an option A4 Sheet A3 Sheet A3+ Sheet A2 Sheet 17" Wide Roll 24" Wide Ro…" at bounding box center [855, 290] width 162 height 15
select select "a2-sheet"
click at [852, 303] on select "Choose an option 25 Sheets" at bounding box center [855, 308] width 162 height 15
select select "25-sheets"
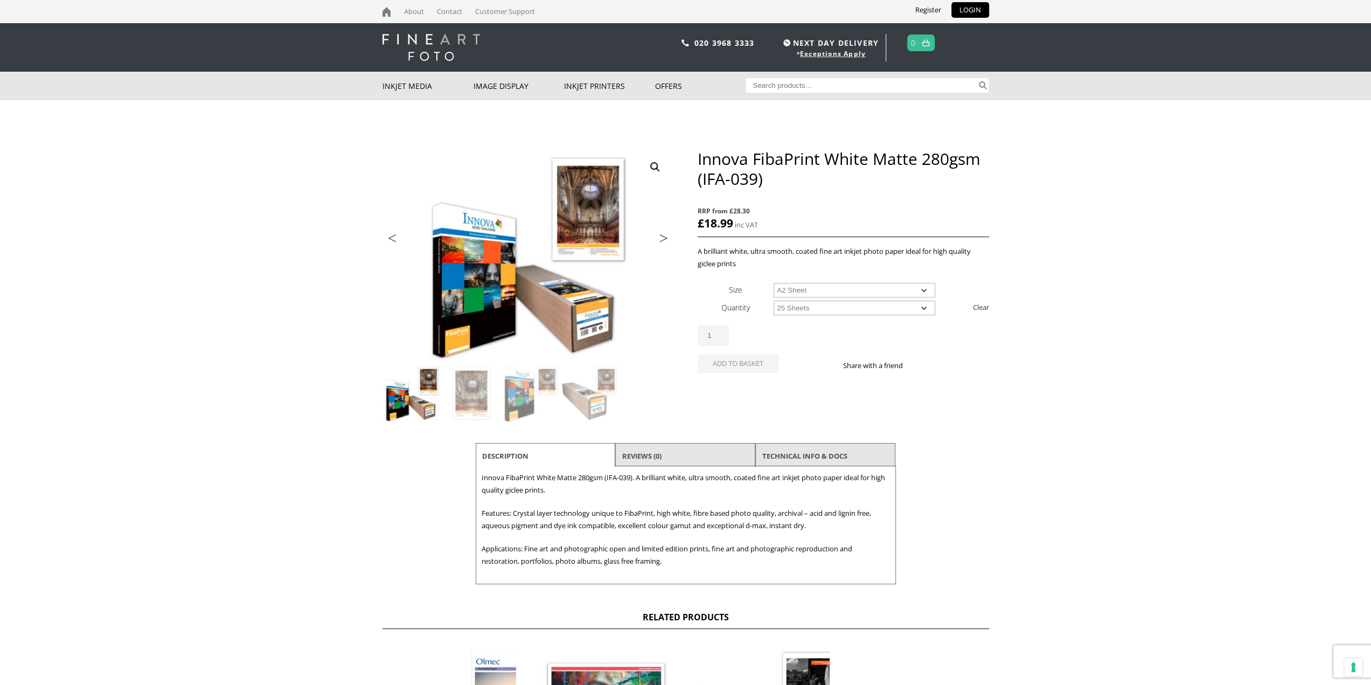
click at [774, 301] on select "Choose an option 25 Sheets" at bounding box center [855, 308] width 162 height 15
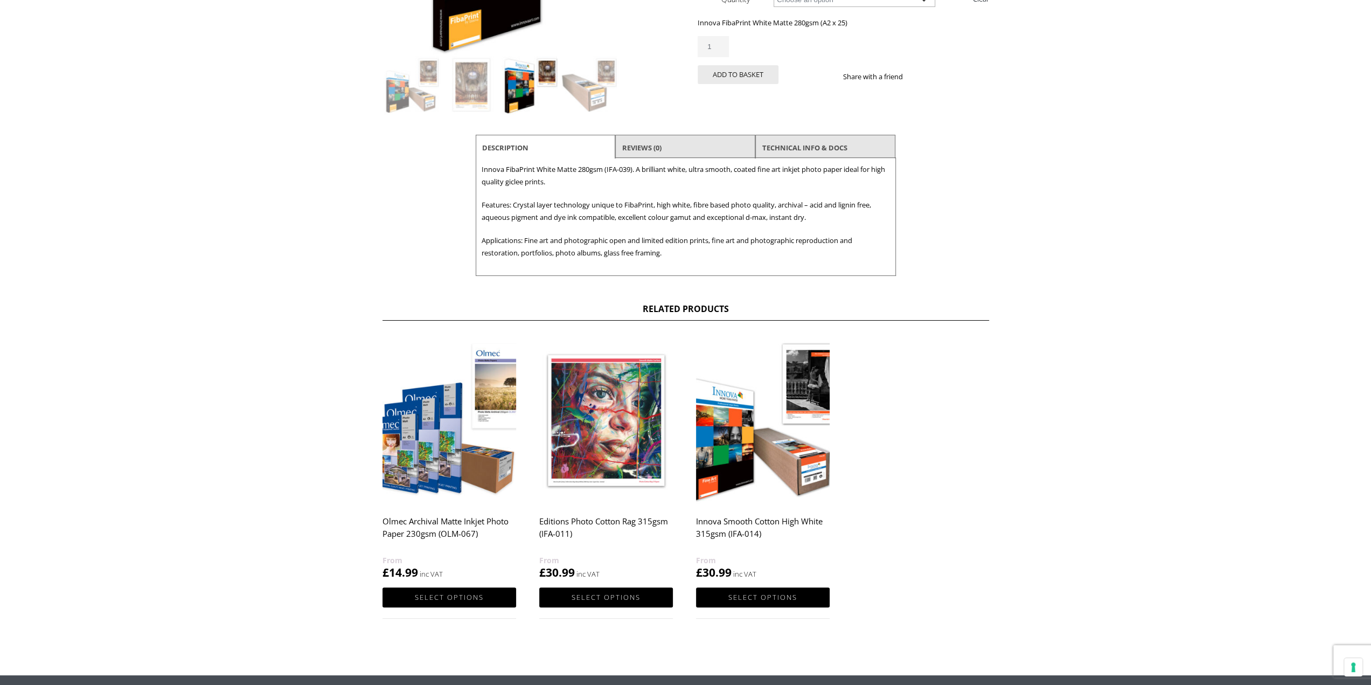
scroll to position [323, 0]
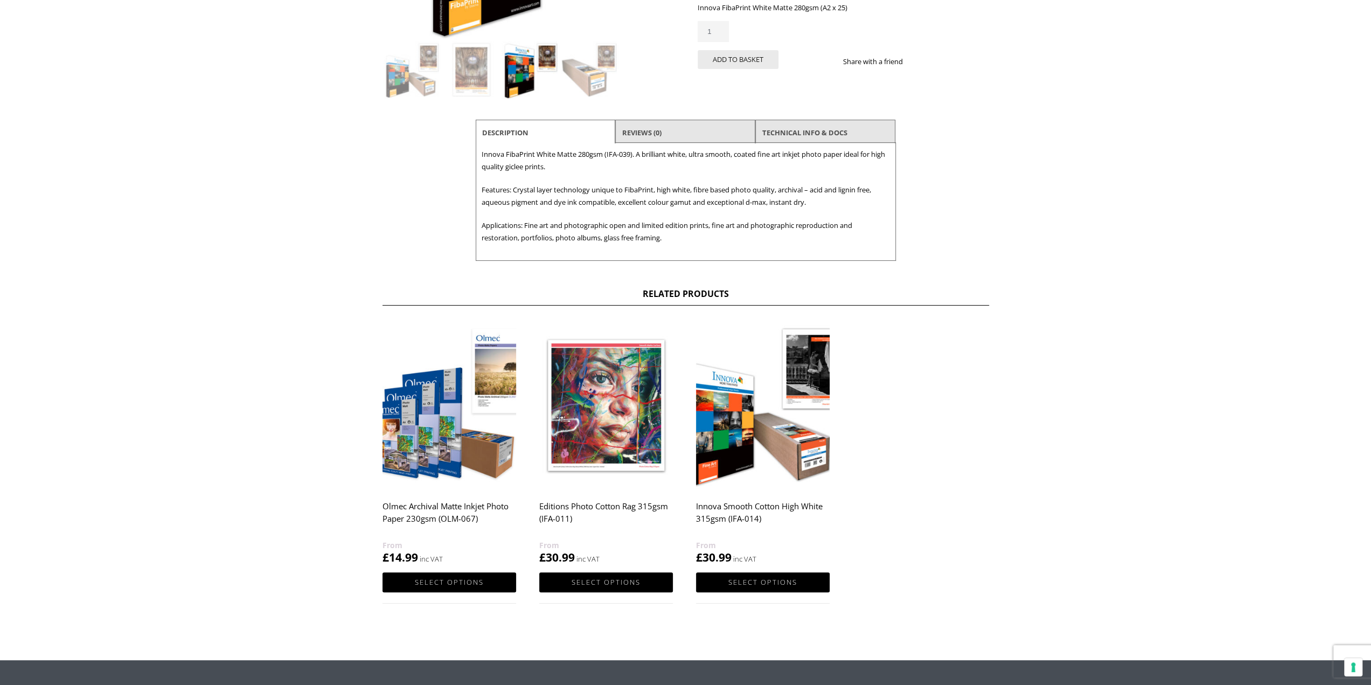
click at [753, 466] on img at bounding box center [763, 405] width 134 height 167
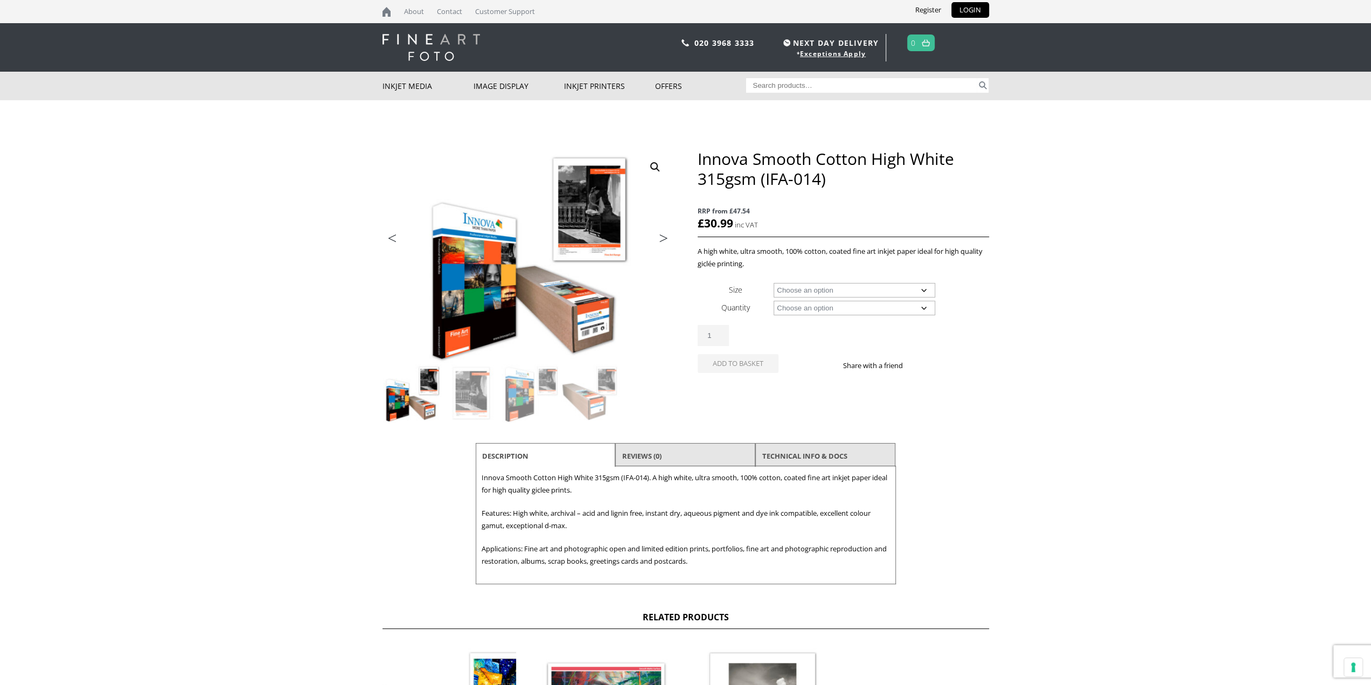
click at [826, 291] on select "Choose an option A4 Sheet A3 Sheet A3+ Sheet A2 Sheet 17" Wide Roll 24" Wide Ro…" at bounding box center [855, 290] width 162 height 15
click at [774, 283] on select "Choose an option A4 Sheet A3 Sheet A3+ Sheet A2 Sheet 17" Wide Roll 24" Wide Ro…" at bounding box center [855, 290] width 162 height 15
select select "a2-sheet"
click at [819, 308] on select "Choose an option 25 Sheets" at bounding box center [855, 308] width 162 height 15
select select "25-sheets"
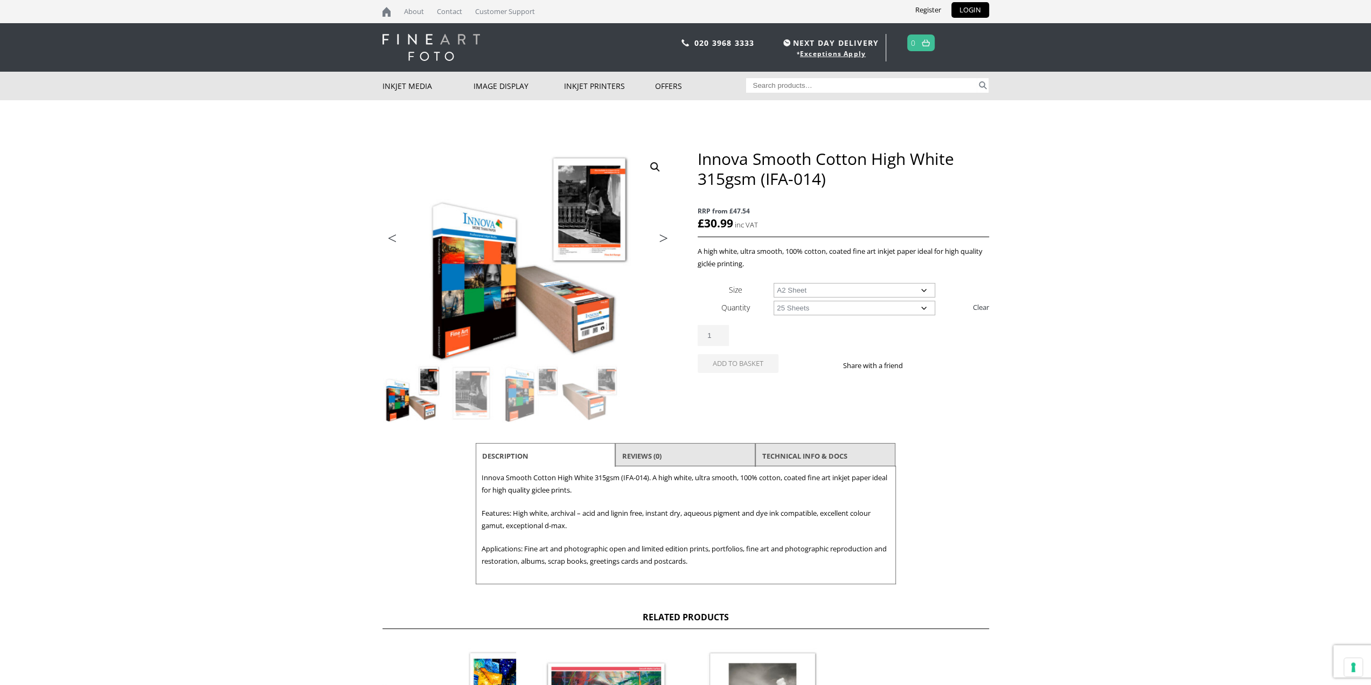
click at [774, 301] on select "Choose an option 25 Sheets" at bounding box center [855, 308] width 162 height 15
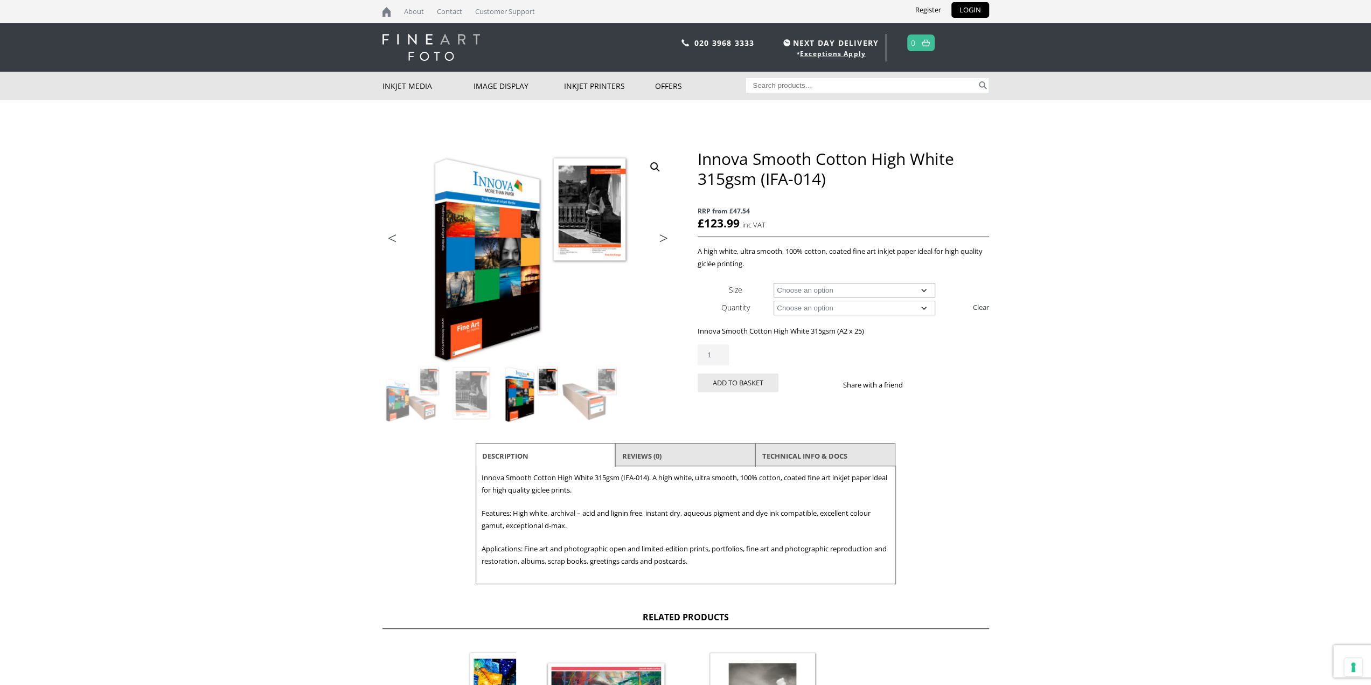
click at [845, 290] on select "Choose an option A4 Sheet A3 Sheet A3+ Sheet A2 Sheet" at bounding box center [855, 290] width 162 height 15
click at [845, 307] on select "Choose an option 25 Sheets" at bounding box center [855, 308] width 162 height 15
click at [846, 294] on select "Choose an option A4 Sheet A3 Sheet A3+ Sheet A2 Sheet" at bounding box center [855, 290] width 162 height 15
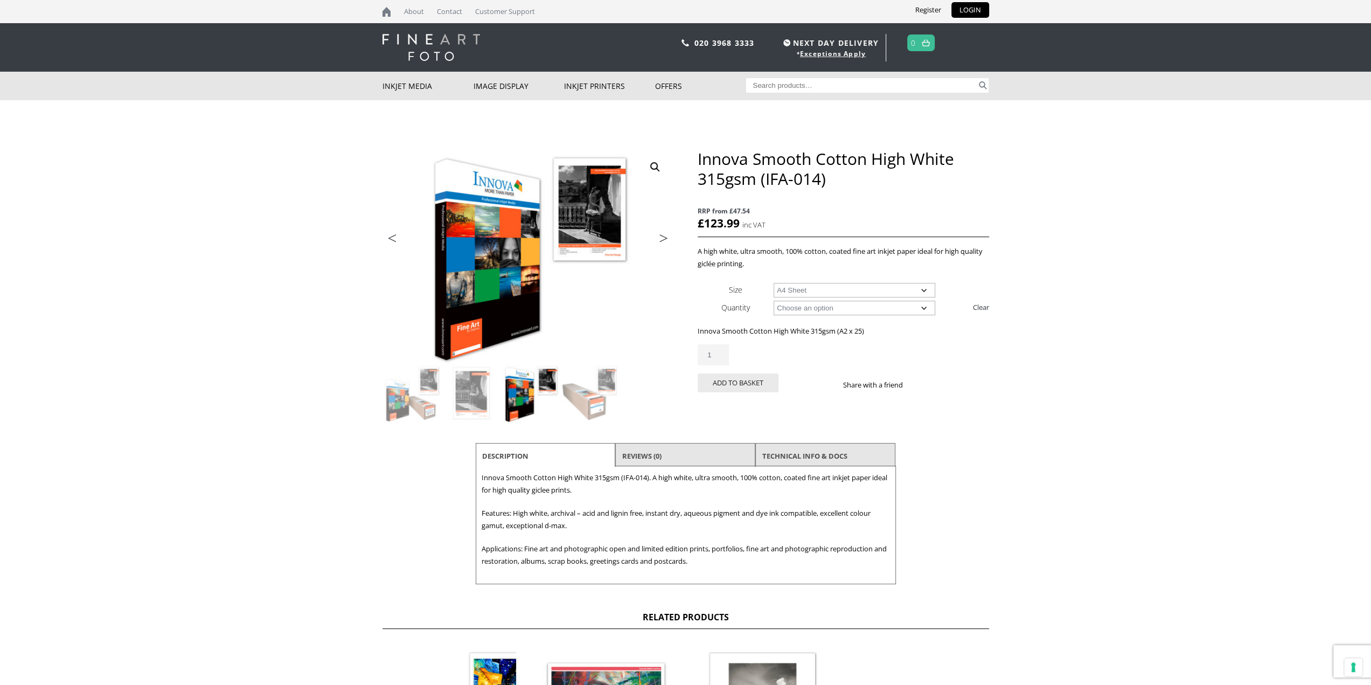
click at [774, 283] on select "Choose an option A4 Sheet A3 Sheet A3+ Sheet A2 Sheet" at bounding box center [855, 290] width 162 height 15
click at [846, 309] on select "Choose an option 25 Sheets" at bounding box center [855, 308] width 162 height 15
click at [774, 301] on select "Choose an option 25 Sheets" at bounding box center [855, 308] width 162 height 15
click at [867, 291] on select "Choose an option A4 Sheet A3 Sheet A3+ Sheet A2 Sheet" at bounding box center [855, 290] width 162 height 15
click at [774, 283] on select "Choose an option A4 Sheet A3 Sheet A3+ Sheet A2 Sheet" at bounding box center [855, 290] width 162 height 15
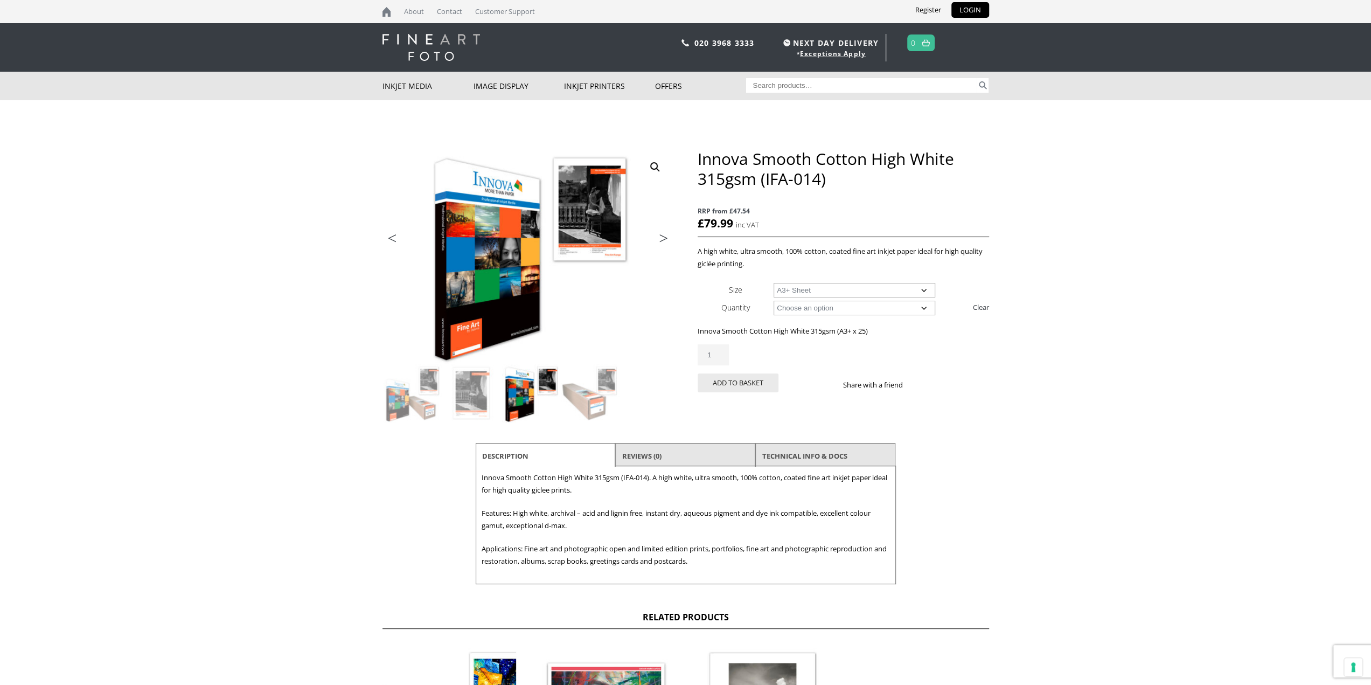
click at [867, 286] on select "Choose an option A4 Sheet A3 Sheet A3+ Sheet A2 Sheet" at bounding box center [855, 290] width 162 height 15
select select "a2-sheet"
click at [774, 283] on select "Choose an option A4 Sheet A3 Sheet A3+ Sheet A2 Sheet" at bounding box center [855, 290] width 162 height 15
